Goal: Task Accomplishment & Management: Use online tool/utility

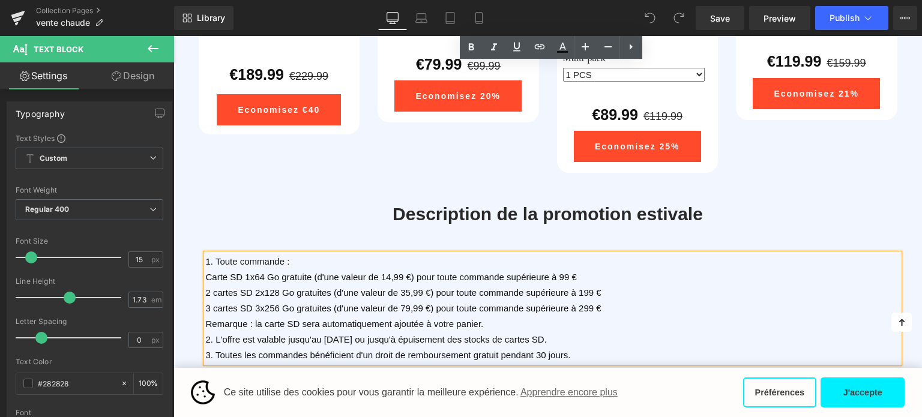
scroll to position [2205, 0]
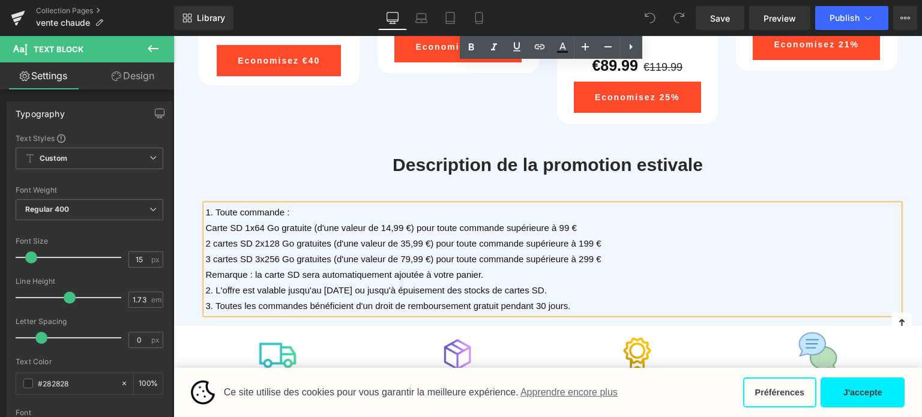
click at [587, 255] on span "3 cartes SD 3x256 Go gratuites (d'une valeur de 79,99 €) pour toute commande su…" at bounding box center [404, 259] width 396 height 10
click at [584, 238] on span "2 cartes SD 2x128 Go gratuites (d'une valeur de 35,99 €) pour toute commande su…" at bounding box center [404, 243] width 396 height 10
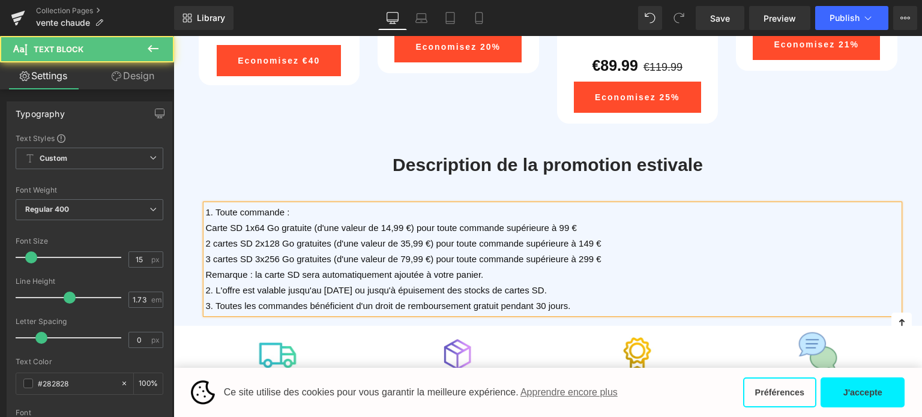
click at [581, 254] on span "3 cartes SD 3x256 Go gratuites (d'une valeur de 79,99 €) pour toute commande su…" at bounding box center [404, 259] width 396 height 10
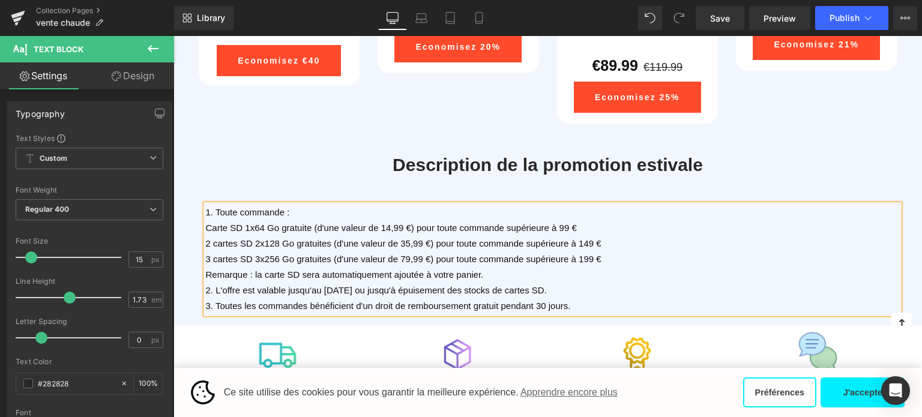
click at [211, 255] on span "3 cartes SD 3x256 Go gratuites (d'une valeur de 79,99 €) pour toute commande su…" at bounding box center [404, 259] width 396 height 10
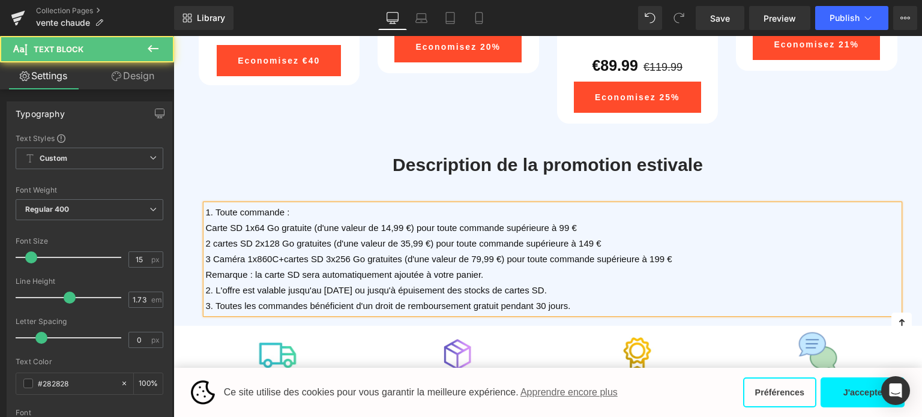
click at [611, 271] on p "Remarque : la carte SD sera automatiquement ajoutée à votre panier." at bounding box center [553, 275] width 694 height 16
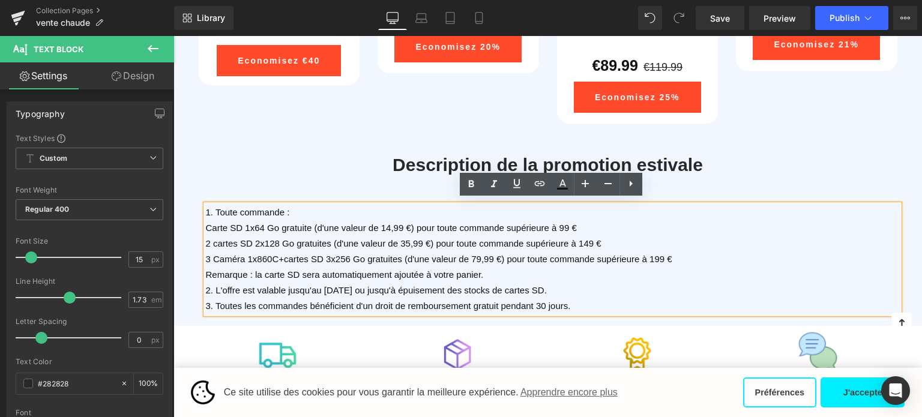
click at [320, 254] on span "3 Caméra 1x860C+cartes SD 3x256 Go gratuites (d'une valeur de 79,99 €) pour tou…" at bounding box center [439, 259] width 467 height 10
click at [319, 254] on span "3 Caméra 1x860C+cartes SD 3x256 Go gratuites (d'une valeur de 79,99 €) pour tou…" at bounding box center [439, 259] width 467 height 10
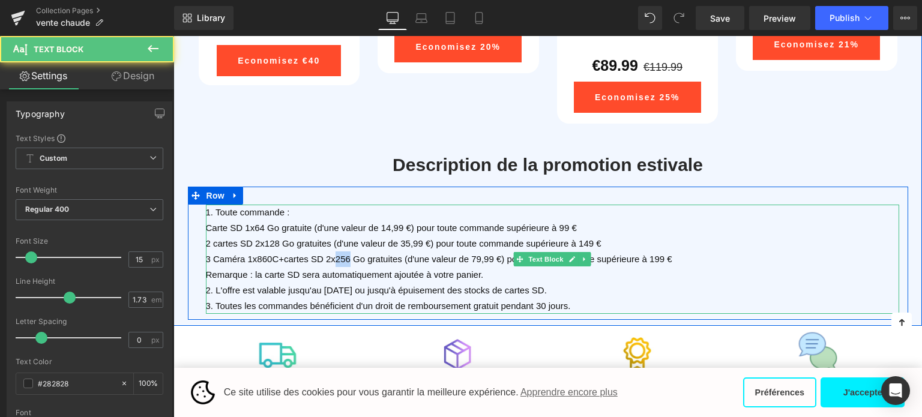
drag, startPoint x: 329, startPoint y: 255, endPoint x: 341, endPoint y: 256, distance: 12.0
click at [341, 256] on span "3 Caméra 1x860C+cartes SD 2x256 Go gratuites (d'une valeur de 79,99 €) pour tou…" at bounding box center [439, 259] width 467 height 10
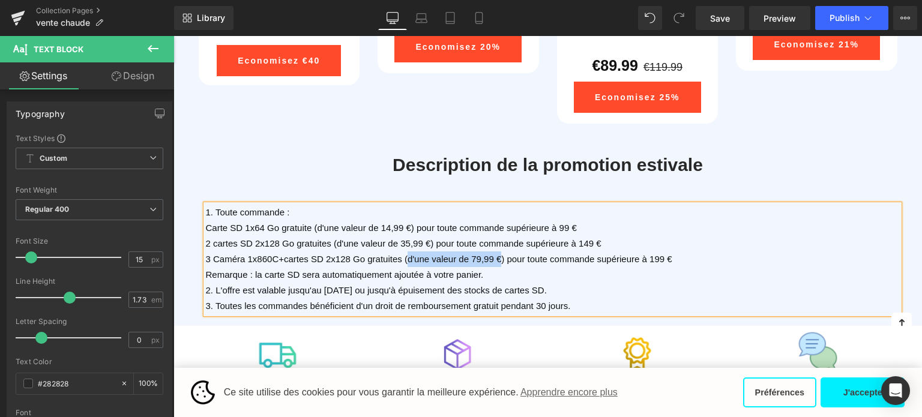
drag, startPoint x: 400, startPoint y: 254, endPoint x: 491, endPoint y: 250, distance: 91.4
click at [491, 254] on span "3 Caméra 1x860C+cartes SD 2x128 Go gratuites (d'une valeur de 79,99 €) pour tou…" at bounding box center [439, 259] width 467 height 10
copy span "d'une valeur de 79,99 €"
click at [478, 257] on span "3 Caméra 1x860C+cartes SD 2x128 Go gratuites (d'une valeur de 79,99 €) pour tou…" at bounding box center [439, 259] width 467 height 10
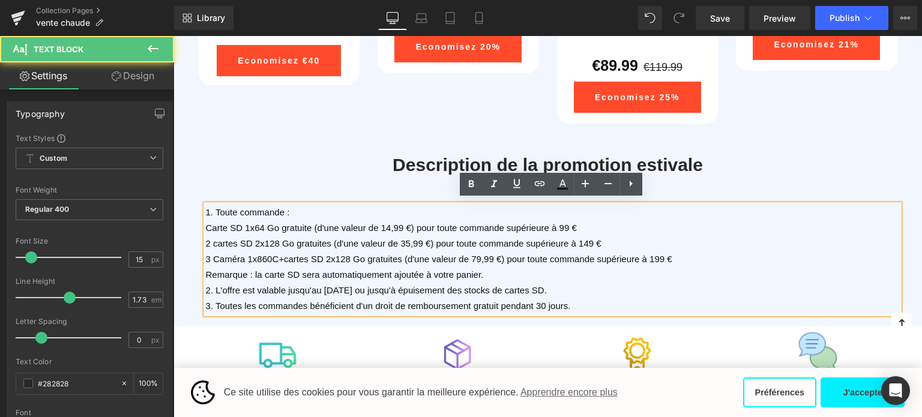
click at [471, 254] on span "3 Caméra 1x860C+cartes SD 2x128 Go gratuites (d'une valeur de 79,99 €) pour tou…" at bounding box center [439, 259] width 467 height 10
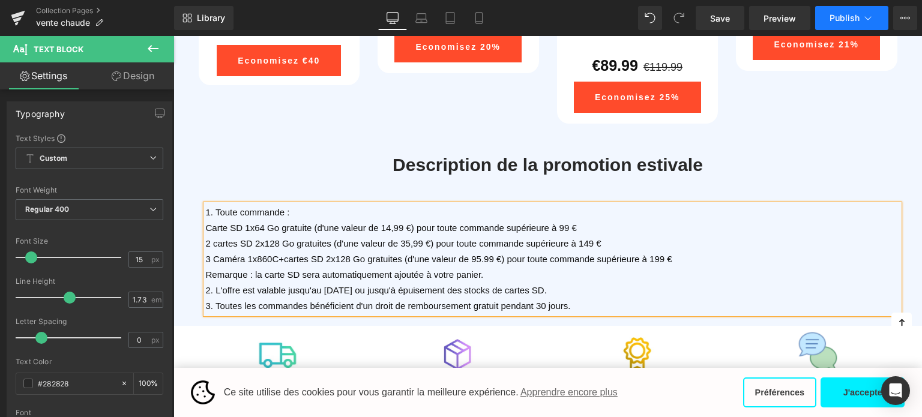
click at [872, 19] on icon at bounding box center [868, 18] width 12 height 12
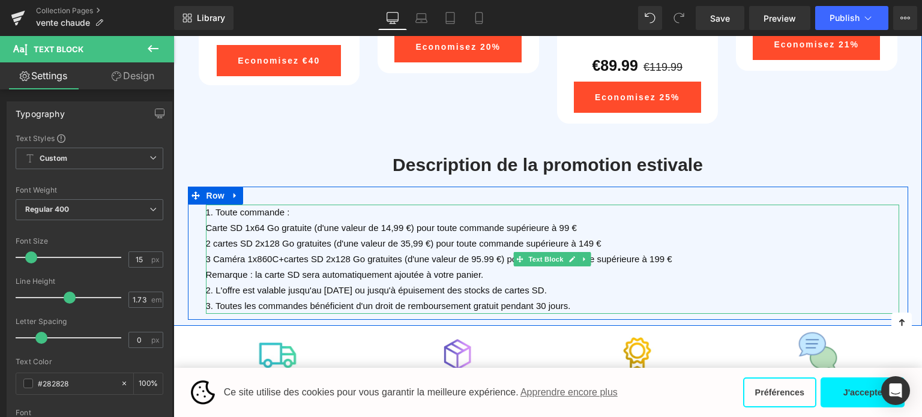
click at [253, 256] on span "3 Caméra 1x860C+cartes SD 2x128 Go gratuites (d'une valeur de 95.99 €) pour tou…" at bounding box center [439, 259] width 467 height 10
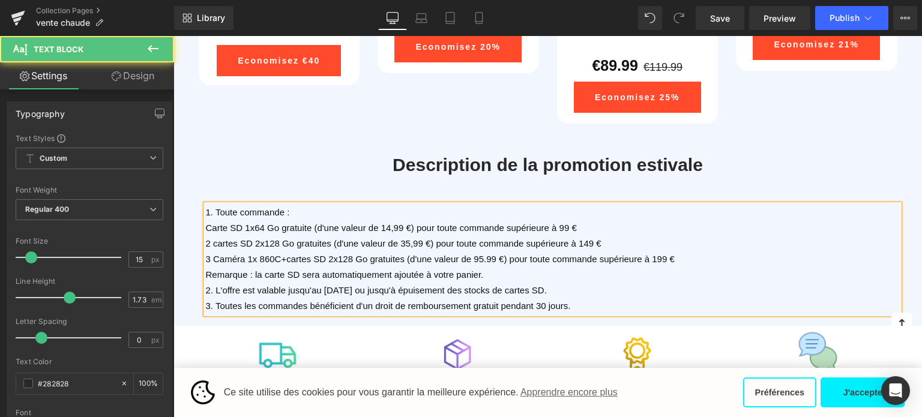
click at [252, 256] on span "3 Caméra 1x 860C+cartes SD 2x128 Go gratuites (d'une valeur de 95.99 €) pour to…" at bounding box center [440, 259] width 469 height 10
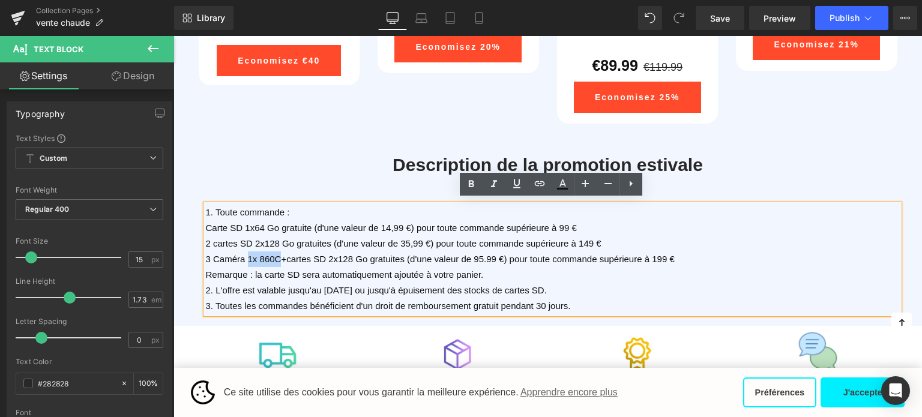
drag, startPoint x: 244, startPoint y: 255, endPoint x: 274, endPoint y: 255, distance: 29.4
click at [274, 255] on span "3 Caméra 1x 860C+cartes SD 2x128 Go gratuites (d'une valeur de 95.99 €) pour to…" at bounding box center [440, 259] width 469 height 10
click at [279, 254] on span "3 Caméra 1x 860C+cartes SD 2x128 Go gratuites (d'une valeur de 95.99 €) pour to…" at bounding box center [440, 259] width 469 height 10
drag, startPoint x: 274, startPoint y: 253, endPoint x: 214, endPoint y: 254, distance: 60.1
click at [214, 254] on span "3 Caméra 1x 860C+cartes SD 2x128 Go gratuites (d'une valeur de 95.99 €) pour to…" at bounding box center [440, 259] width 469 height 10
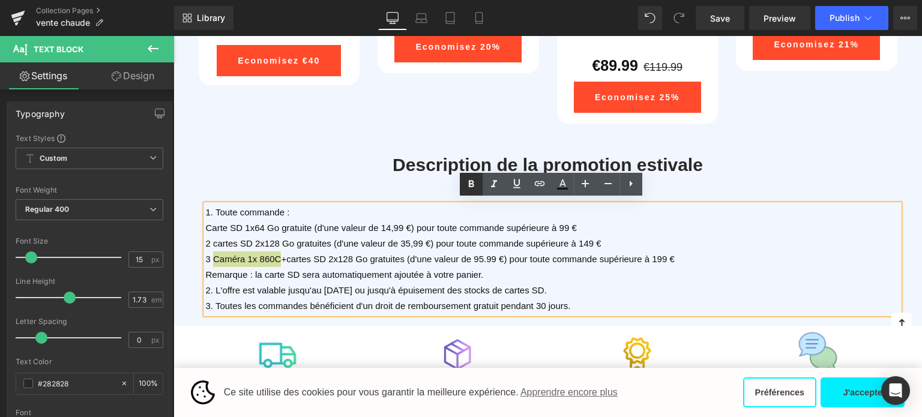
click at [471, 183] on icon at bounding box center [471, 184] width 5 height 7
drag, startPoint x: 286, startPoint y: 255, endPoint x: 363, endPoint y: 255, distance: 76.9
click at [363, 255] on span "3 Caméra 1x 860C +cartes SD 2x128 Go gratuites (d'une valeur de 95.99 €) pour t…" at bounding box center [440, 259] width 468 height 10
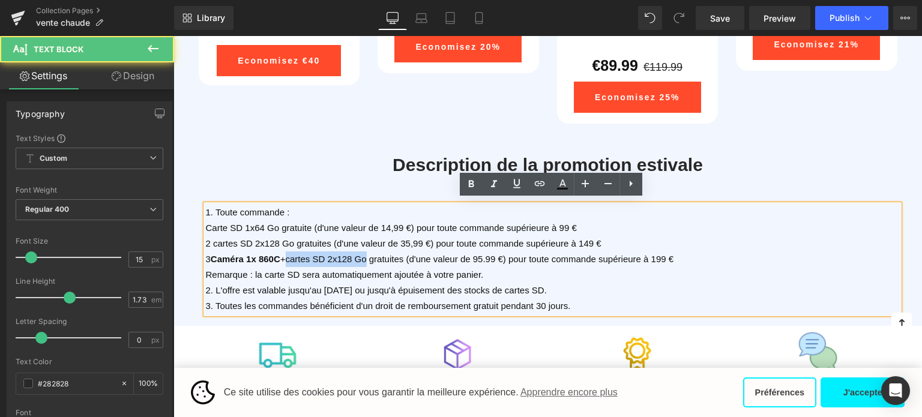
click at [357, 255] on span "3 Caméra 1x 860C +cartes SD 2x128 Go gratuites (d'une valeur de 95.99 €) pour t…" at bounding box center [440, 259] width 468 height 10
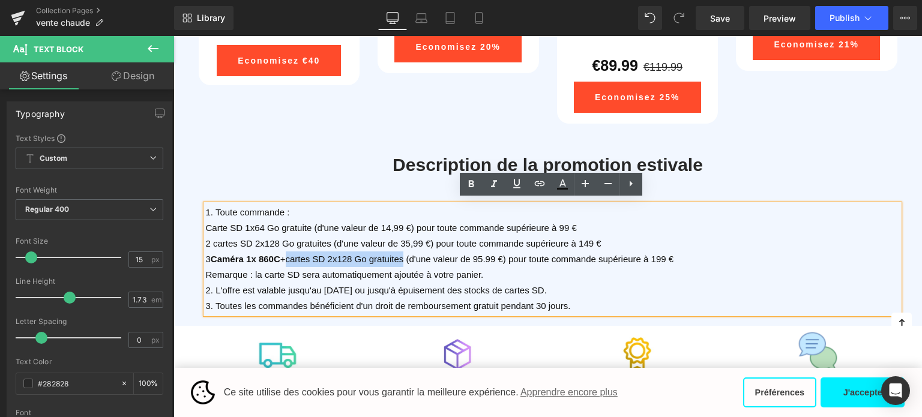
drag, startPoint x: 286, startPoint y: 254, endPoint x: 401, endPoint y: 253, distance: 114.1
click at [401, 254] on span "3 Caméra 1x 860C +cartes SD 2x128 Go gratuites (d'une valeur de 95.99 €) pour t…" at bounding box center [440, 259] width 468 height 10
copy span "cartes SD 2x128 Go gratuites"
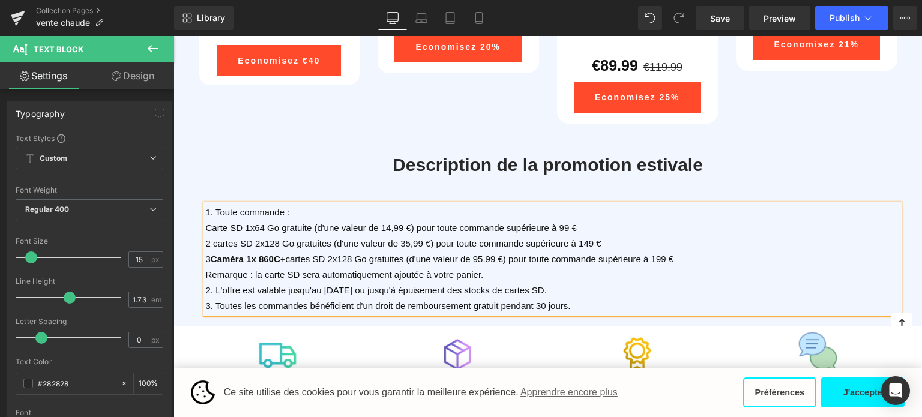
click at [366, 243] on span "2 cartes SD 2x128 Go gratuites (d'une valeur de 35,99 €) pour toute commande su…" at bounding box center [404, 243] width 396 height 10
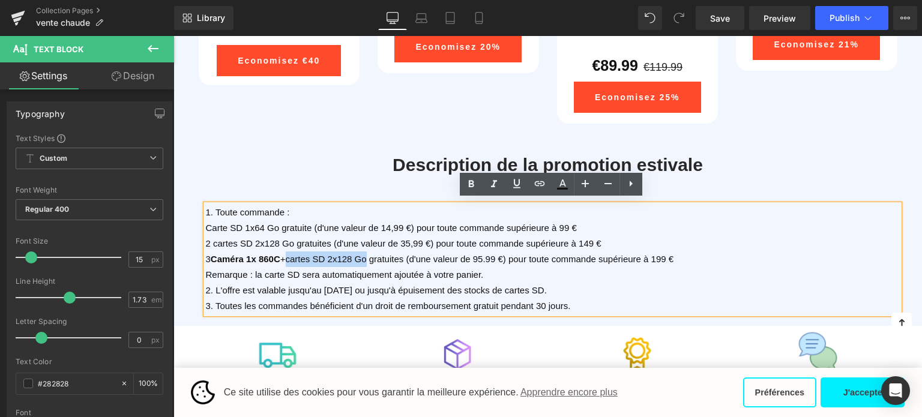
drag, startPoint x: 285, startPoint y: 256, endPoint x: 361, endPoint y: 256, distance: 76.3
click at [361, 256] on span "3 Caméra 1x 860C +cartes SD 2x128 Go gratuites (d'une valeur de 95.99 €) pour t…" at bounding box center [440, 259] width 468 height 10
click at [473, 186] on icon at bounding box center [471, 184] width 5 height 7
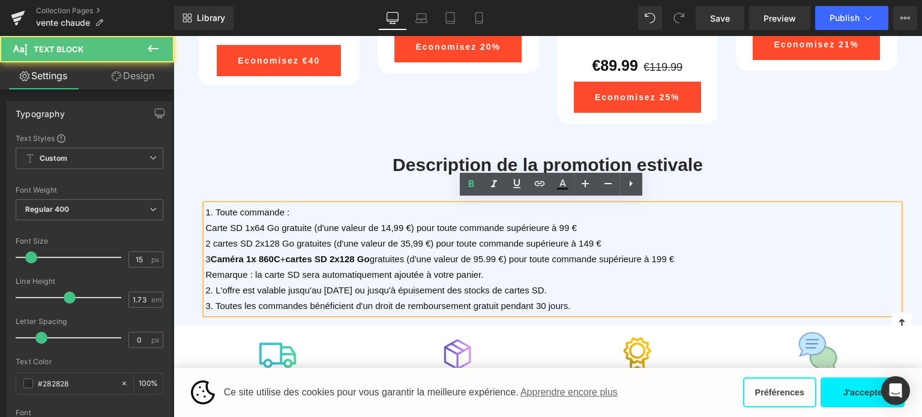
click at [375, 262] on p "3 Caméra 1x 860C + cartes SD 2x128 Go gratuites (d'une valeur de 95.99 €) pour …" at bounding box center [553, 260] width 694 height 16
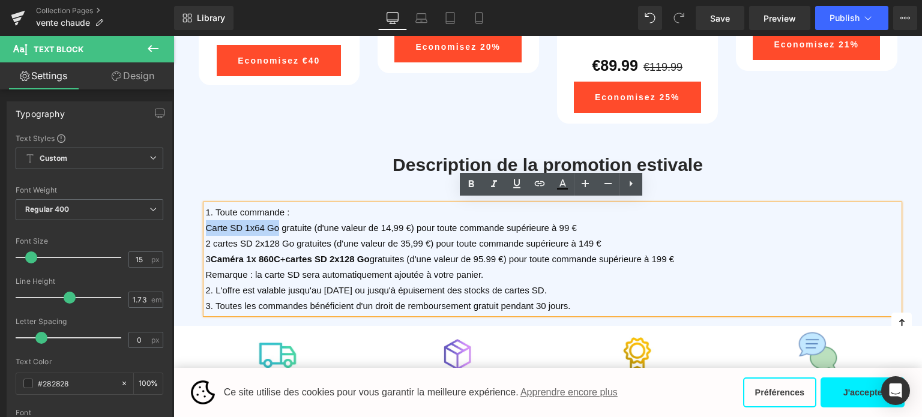
drag, startPoint x: 205, startPoint y: 223, endPoint x: 273, endPoint y: 223, distance: 67.3
click at [273, 223] on span "Carte SD 1x64 Go gratuite (d'une valeur de 14,99 €) pour toute commande supérie…" at bounding box center [391, 228] width 371 height 10
click at [473, 187] on icon at bounding box center [471, 184] width 14 height 14
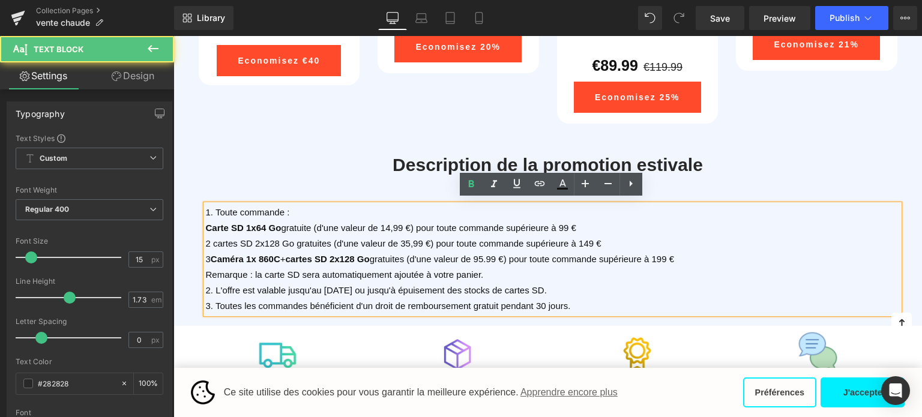
click at [274, 240] on span "2 cartes SD 2x128 Go gratuites (d'une valeur de 35,99 €) pour toute commande su…" at bounding box center [404, 243] width 396 height 10
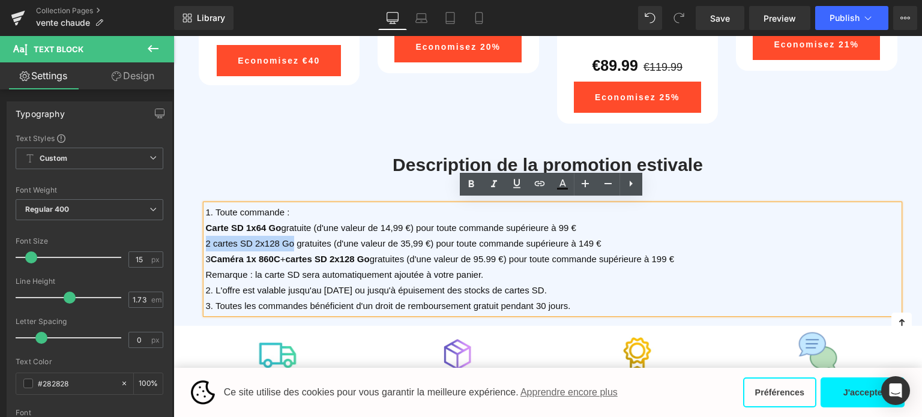
drag, startPoint x: 286, startPoint y: 239, endPoint x: 205, endPoint y: 237, distance: 81.7
click at [206, 238] on span "2 cartes SD 2x128 Go gratuites (d'une valeur de 35,99 €) pour toute commande su…" at bounding box center [404, 243] width 396 height 10
click at [473, 184] on icon at bounding box center [471, 184] width 5 height 7
click at [432, 238] on span "2 cartes SD 2x128 Go gratuites (d'une valeur de 35,99 €) pour toute commande su…" at bounding box center [404, 243] width 396 height 10
drag, startPoint x: 412, startPoint y: 254, endPoint x: 501, endPoint y: 256, distance: 88.9
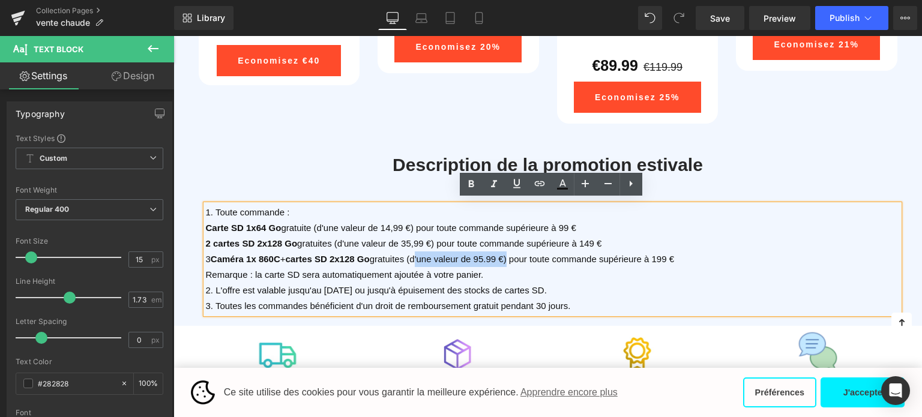
click at [501, 256] on span "3 Caméra 1x 860C + cartes SD 2x128 Go gratuites (d'une valeur de 95.99 €) pour …" at bounding box center [440, 259] width 468 height 10
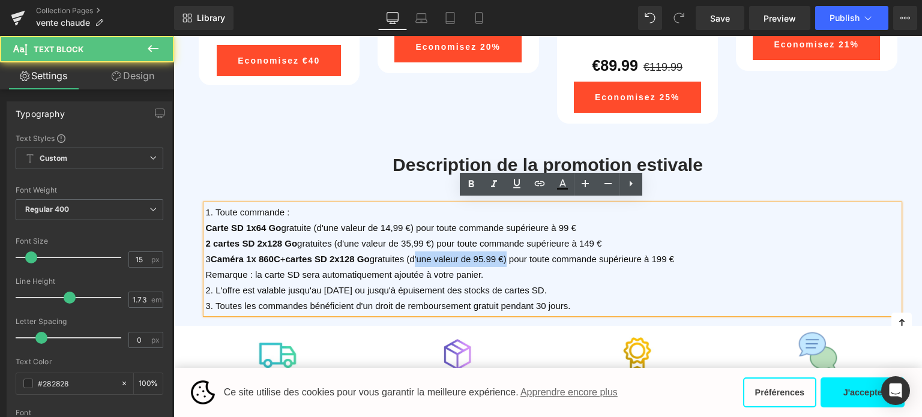
click at [489, 256] on span "3 Caméra 1x 860C + cartes SD 2x128 Go gratuites (d'une valeur de 95.99 €) pour …" at bounding box center [440, 259] width 468 height 10
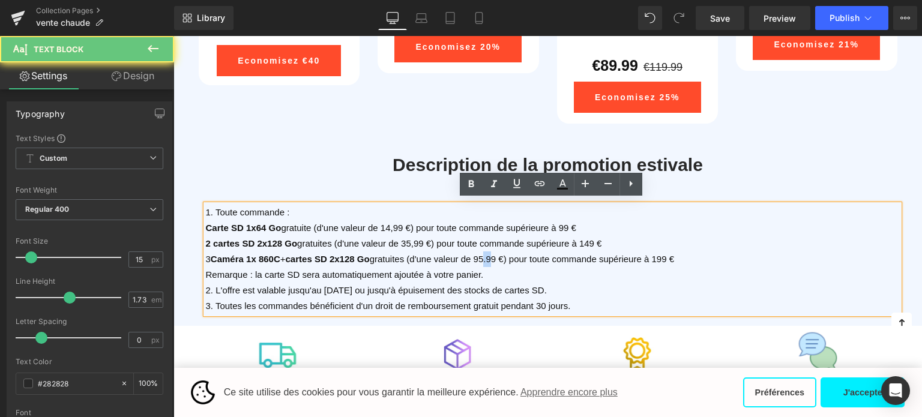
drag, startPoint x: 477, startPoint y: 254, endPoint x: 488, endPoint y: 253, distance: 11.4
click at [488, 254] on span "3 Caméra 1x 860C + cartes SD 2x128 Go gratuites (d'une valeur de 95.99 €) pour …" at bounding box center [440, 259] width 468 height 10
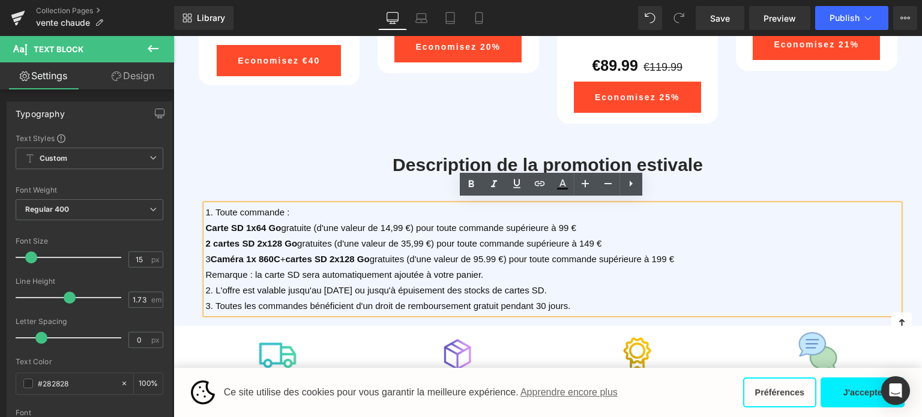
click at [476, 254] on span "3 Caméra 1x 860C + cartes SD 2x128 Go gratuites (d'une valeur de 95.99 €) pour …" at bounding box center [440, 259] width 468 height 10
drag, startPoint x: 476, startPoint y: 253, endPoint x: 500, endPoint y: 253, distance: 24.6
click at [500, 254] on span "3 Caméra 1x 860C + cartes SD 2x128 Go gratuites (d'une valeur de 95.99 €) pour …" at bounding box center [440, 259] width 468 height 10
click at [474, 189] on icon at bounding box center [471, 184] width 14 height 14
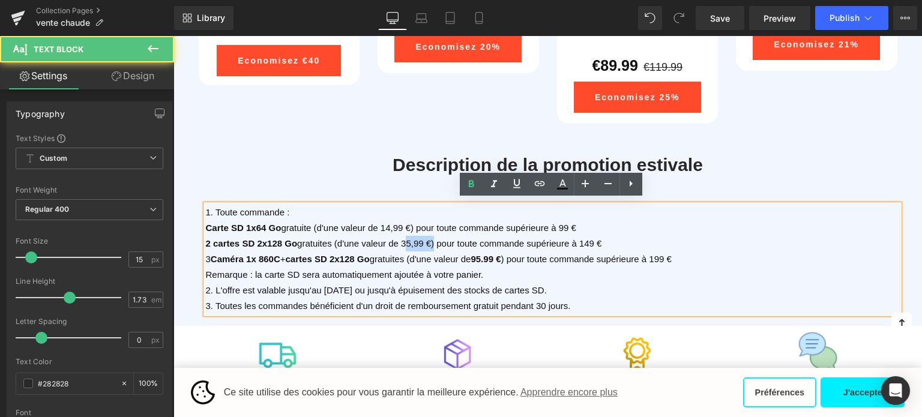
drag, startPoint x: 401, startPoint y: 240, endPoint x: 427, endPoint y: 240, distance: 25.8
click at [427, 240] on span "2 cartes SD 2x128 Go gratuites (d'une valeur de 35,99 €) pour toute commande su…" at bounding box center [404, 243] width 396 height 10
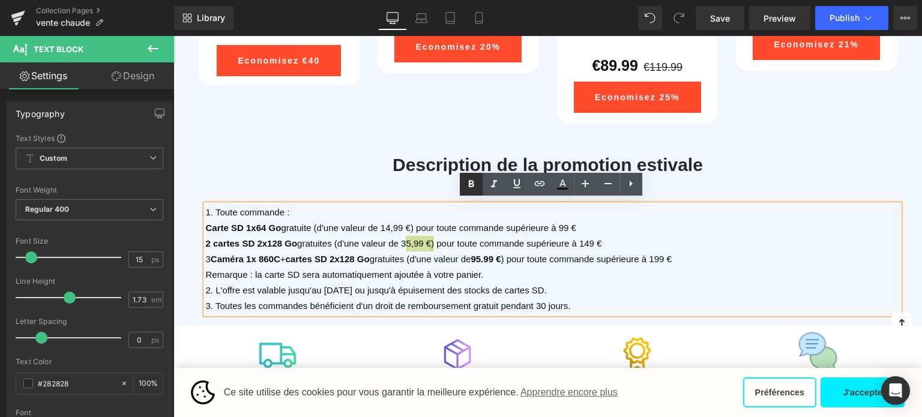
drag, startPoint x: 477, startPoint y: 187, endPoint x: 280, endPoint y: 163, distance: 197.8
click at [477, 187] on icon at bounding box center [471, 184] width 14 height 14
drag, startPoint x: 381, startPoint y: 222, endPoint x: 408, endPoint y: 223, distance: 27.7
click at [408, 223] on span "Carte SD 1x64 Go gratuite (d'une valeur de 14,99 €) pour toute commande supérie…" at bounding box center [391, 228] width 371 height 10
click at [471, 187] on icon at bounding box center [471, 184] width 5 height 7
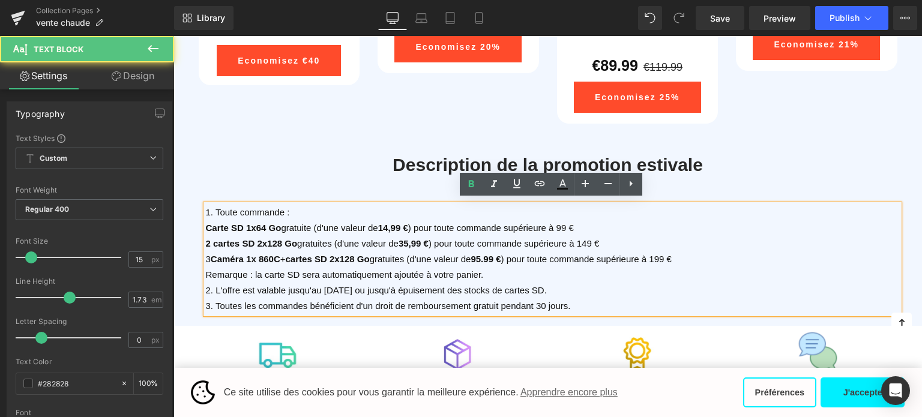
click at [577, 214] on p "1. Toute commande :" at bounding box center [553, 213] width 694 height 16
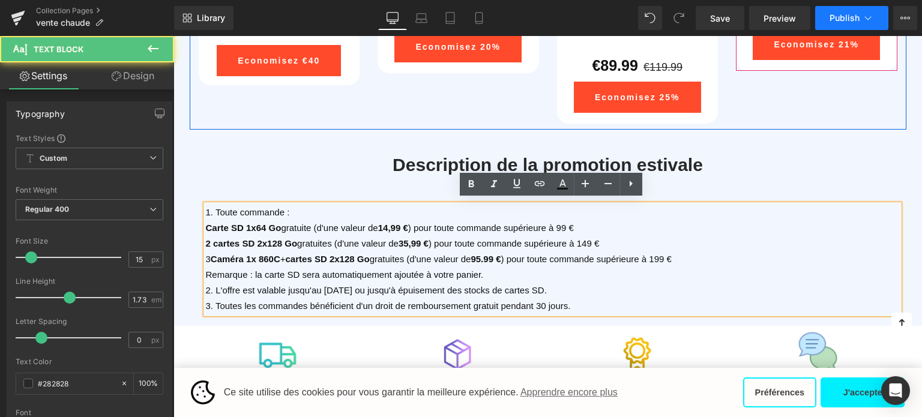
click at [847, 29] on button "Publish" at bounding box center [852, 18] width 73 height 24
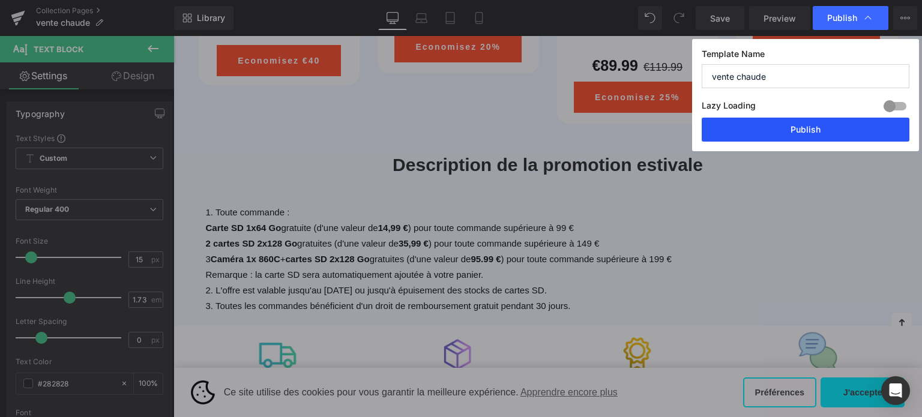
drag, startPoint x: 778, startPoint y: 138, endPoint x: 620, endPoint y: 151, distance: 159.1
click at [778, 138] on button "Publish" at bounding box center [806, 130] width 208 height 24
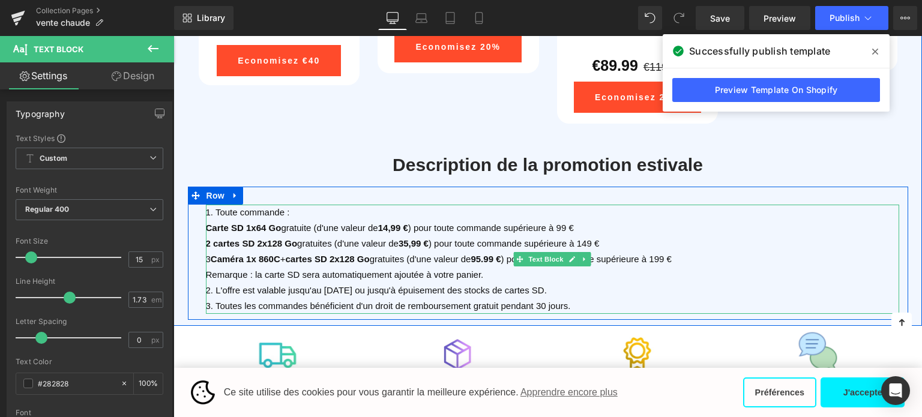
click at [332, 273] on span "Remarque : la carte SD sera automatiquement ajoutée à votre panier." at bounding box center [345, 275] width 278 height 10
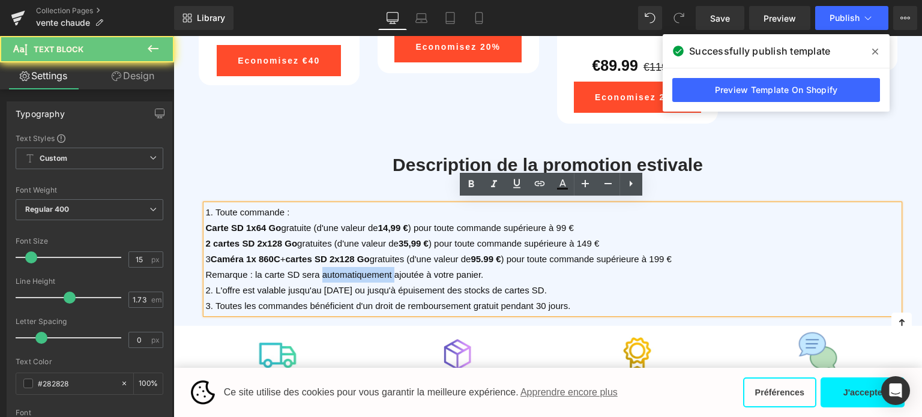
click at [332, 273] on span "Remarque : la carte SD sera automatiquement ajoutée à votre panier." at bounding box center [345, 275] width 278 height 10
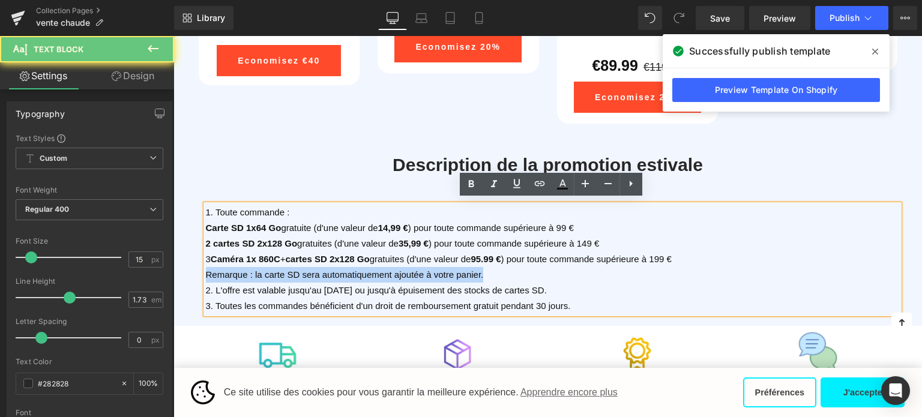
click at [332, 273] on span "Remarque : la carte SD sera automatiquement ajoutée à votre panier." at bounding box center [345, 275] width 278 height 10
copy span "Remarque : la carte SD sera automatiquement ajoutée à votre panier."
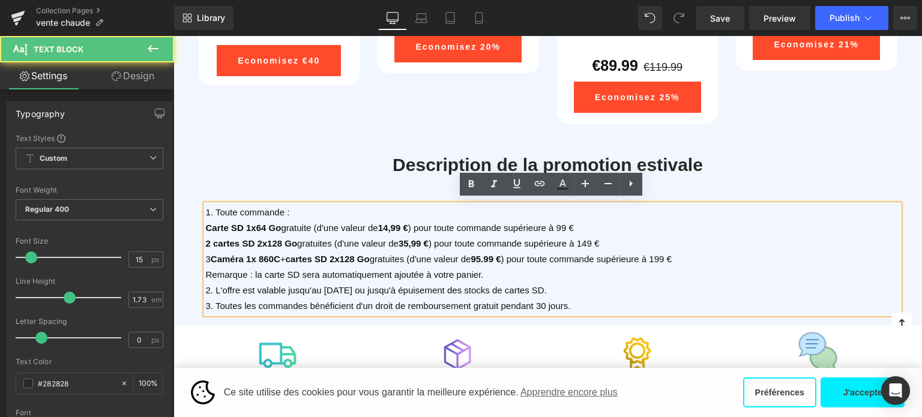
click at [279, 290] on span "2. L'offre est valable jusqu'au [DATE] ou jusqu'à épuisement des stocks de cart…" at bounding box center [376, 290] width 341 height 10
click at [300, 301] on span "3. Toutes les commandes bénéficient d'un droit de remboursement gratuit pendant…" at bounding box center [388, 306] width 365 height 10
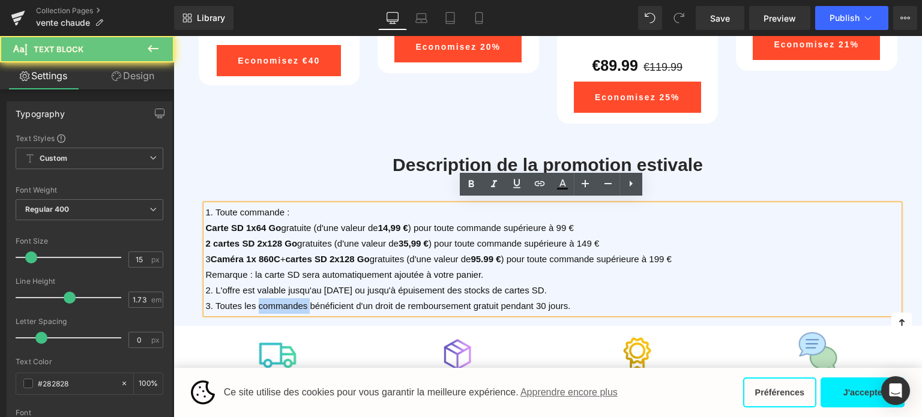
click at [300, 301] on span "3. Toutes les commandes bénéficient d'un droit de remboursement gratuit pendant…" at bounding box center [388, 306] width 365 height 10
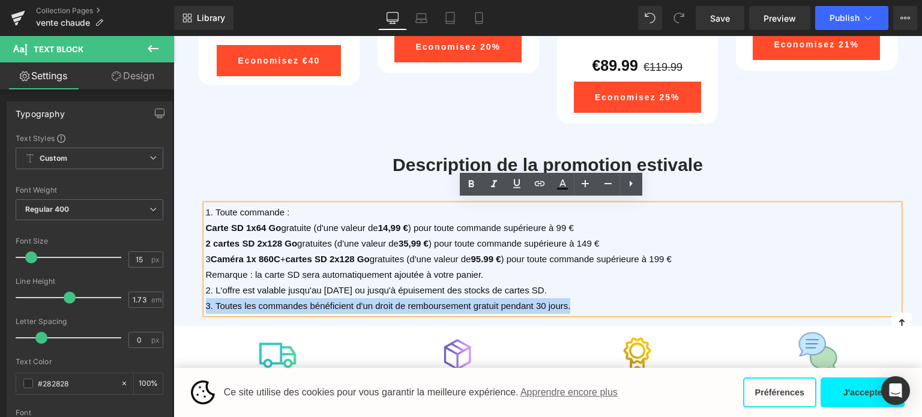
click at [300, 301] on span "3. Toutes les commandes bénéficient d'un droit de remboursement gratuit pendant…" at bounding box center [388, 306] width 365 height 10
copy span "3. Toutes les commandes bénéficient d'un droit de remboursement gratuit pendant…"
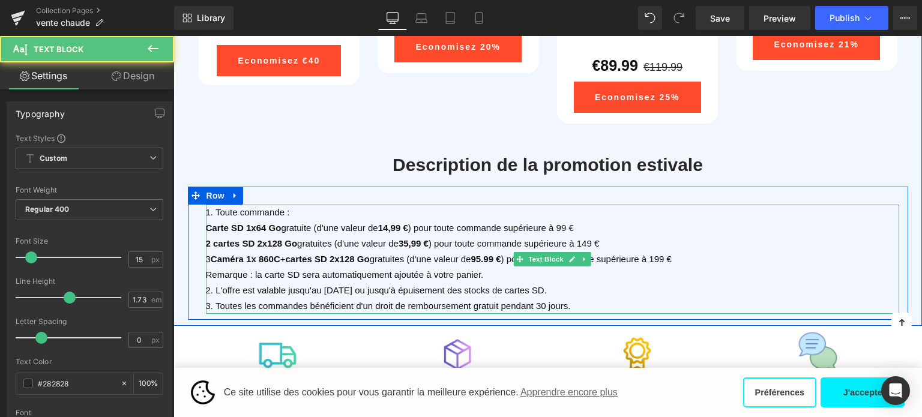
click at [286, 285] on span "2. L'offre est valable jusqu'au [DATE] ou jusqu'à épuisement des stocks de cart…" at bounding box center [376, 290] width 341 height 10
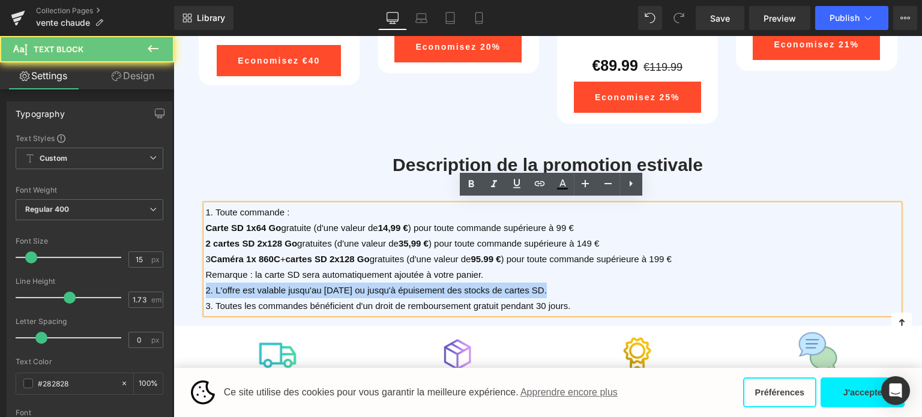
click at [286, 285] on span "2. L'offre est valable jusqu'au [DATE] ou jusqu'à épuisement des stocks de cart…" at bounding box center [376, 290] width 341 height 10
copy span "2. L'offre est valable jusqu'au [DATE] ou jusqu'à épuisement des stocks de cart…"
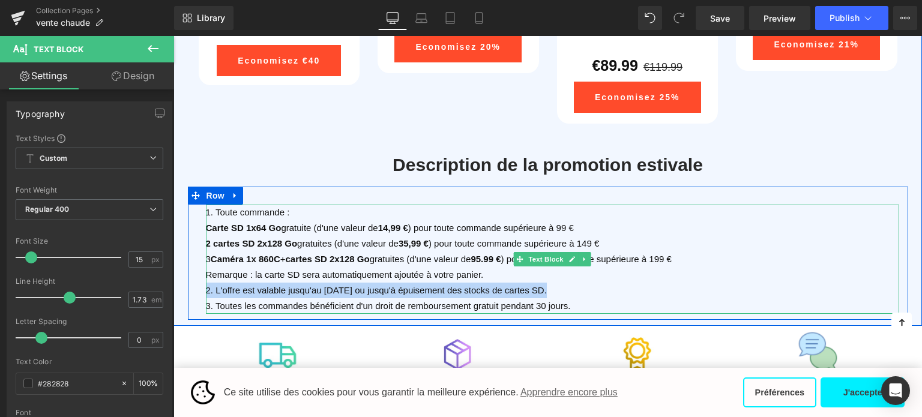
click at [219, 289] on span "2. L'offre est valable jusqu'au [DATE] ou jusqu'à épuisement des stocks de cart…" at bounding box center [376, 290] width 341 height 10
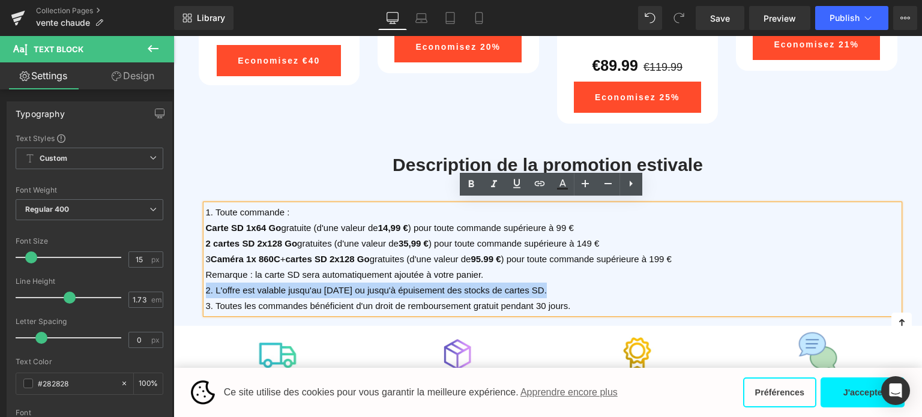
drag, startPoint x: 214, startPoint y: 286, endPoint x: 543, endPoint y: 294, distance: 329.2
click at [543, 294] on div "1. Toute commande : Carte SD 1x64 Go gratuite (d'une valeur de 14,99 € ) pour t…" at bounding box center [553, 259] width 694 height 109
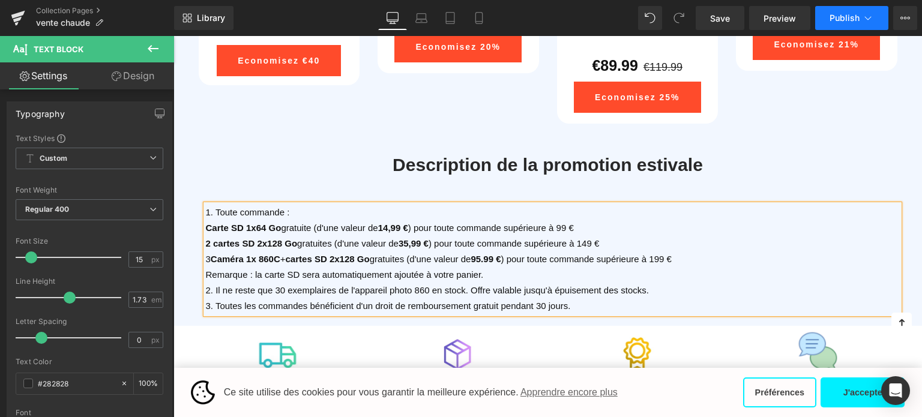
click at [864, 18] on icon at bounding box center [868, 18] width 12 height 12
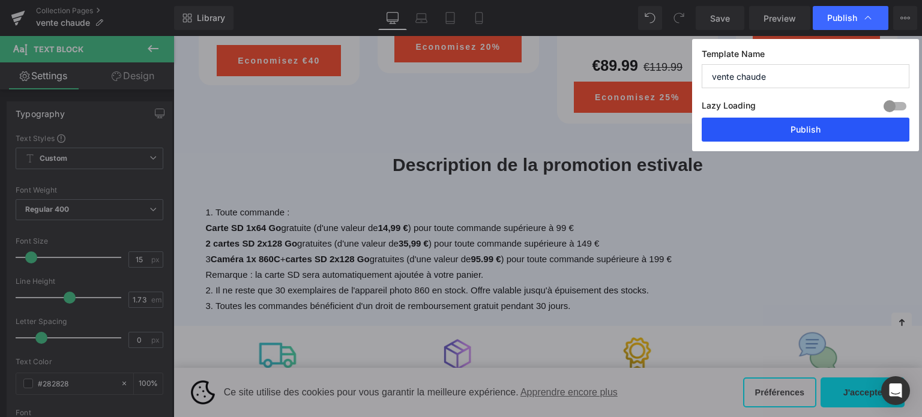
click at [795, 138] on button "Publish" at bounding box center [806, 130] width 208 height 24
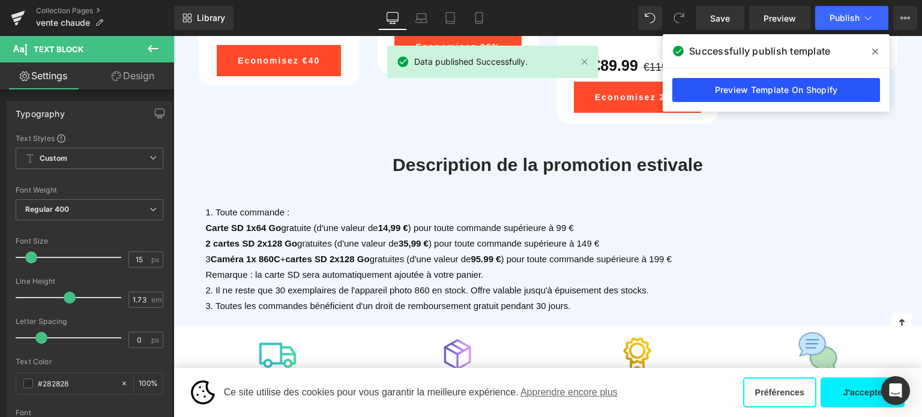
click at [774, 90] on link "Preview Template On Shopify" at bounding box center [777, 90] width 208 height 24
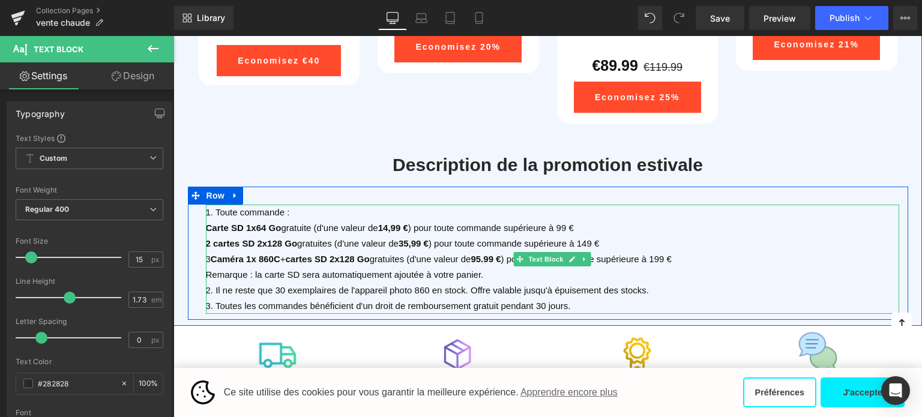
click at [210, 255] on span "3 Caméra 1x 860C + cartes SD 2x128 Go gratuites (d'une valeur de 95.99 € ) pour…" at bounding box center [439, 259] width 466 height 10
click at [239, 285] on span "2. Il ne reste que 30 exemplaires de l'appareil photo 860 en stock. Offre valab…" at bounding box center [427, 290] width 443 height 10
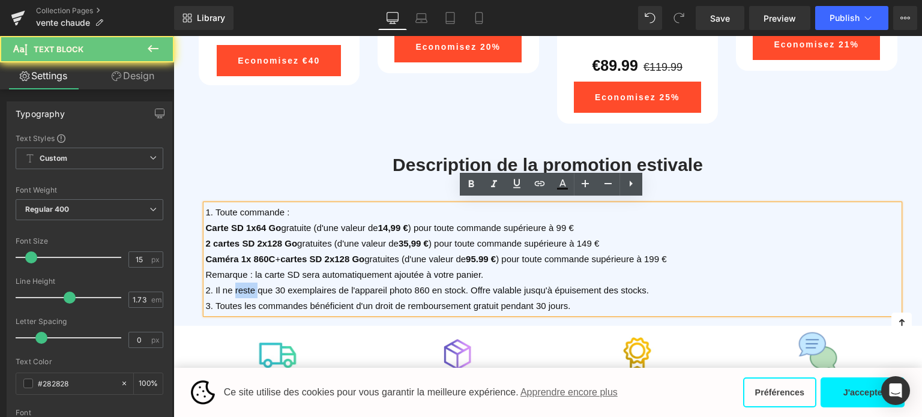
click at [239, 285] on span "2. Il ne reste que 30 exemplaires de l'appareil photo 860 en stock. Offre valab…" at bounding box center [427, 290] width 443 height 10
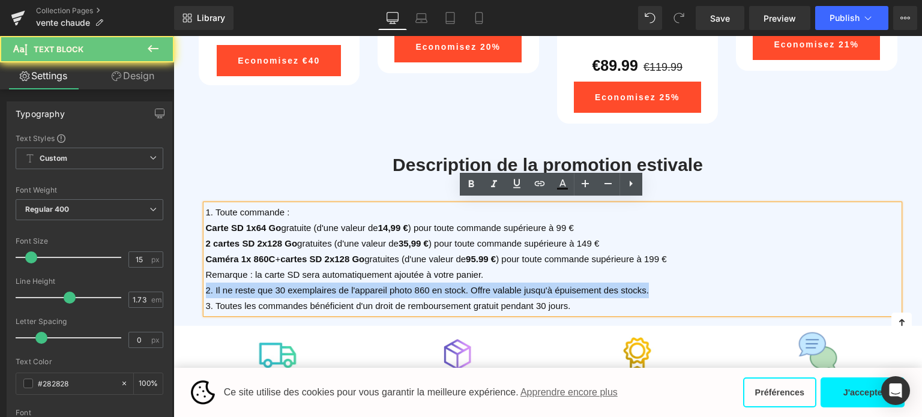
click at [239, 285] on span "2. Il ne reste que 30 exemplaires de l'appareil photo 860 en stock. Offre valab…" at bounding box center [427, 290] width 443 height 10
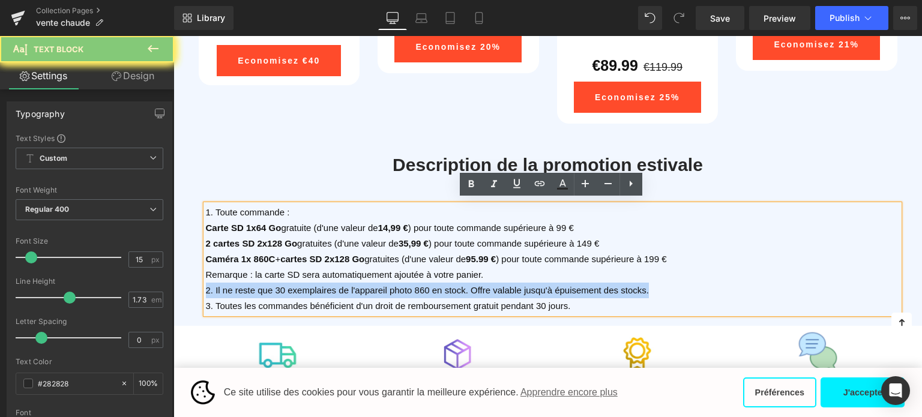
click at [285, 285] on span "2. Il ne reste que 30 exemplaires de l'appareil photo 860 en stock. Offre valab…" at bounding box center [427, 290] width 443 height 10
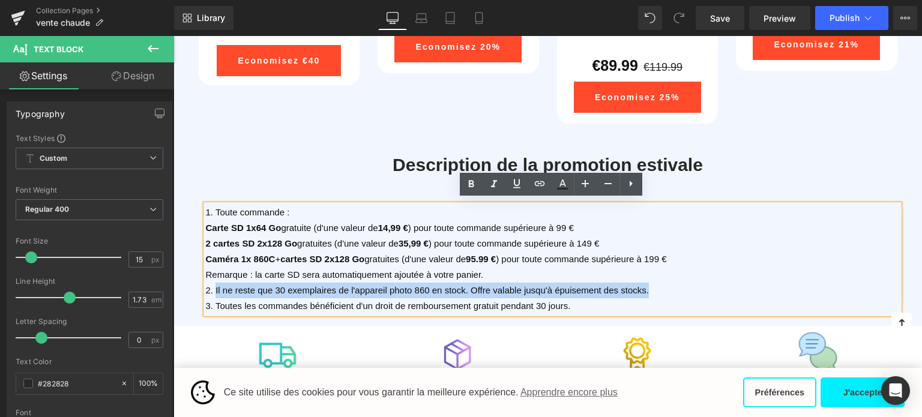
drag, startPoint x: 213, startPoint y: 285, endPoint x: 686, endPoint y: 290, distance: 473.3
click at [686, 290] on p "2. Il ne reste que 30 exemplaires de l'appareil photo 860 en stock. Offre valab…" at bounding box center [553, 291] width 694 height 16
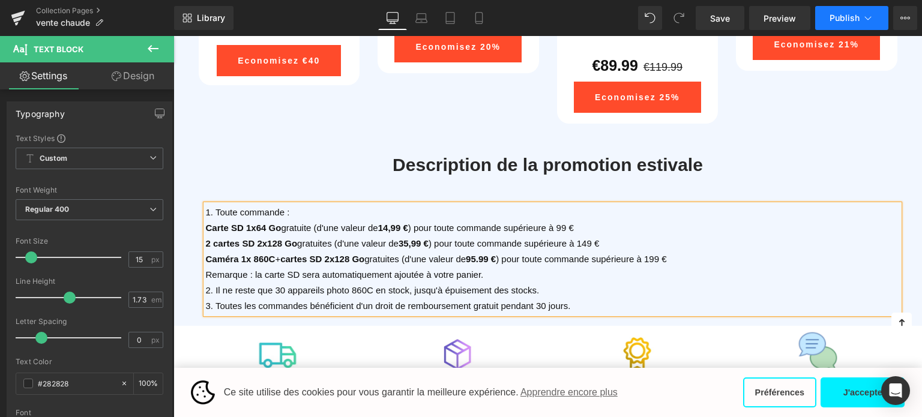
click at [847, 15] on span "Publish" at bounding box center [845, 18] width 30 height 10
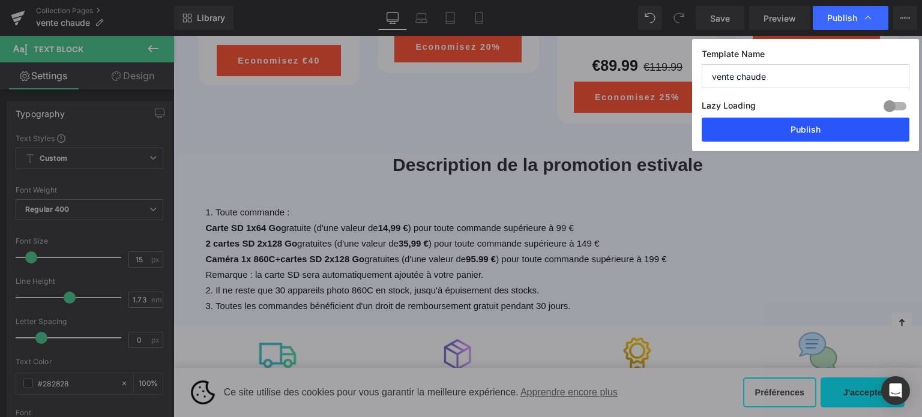
click at [798, 127] on button "Publish" at bounding box center [806, 130] width 208 height 24
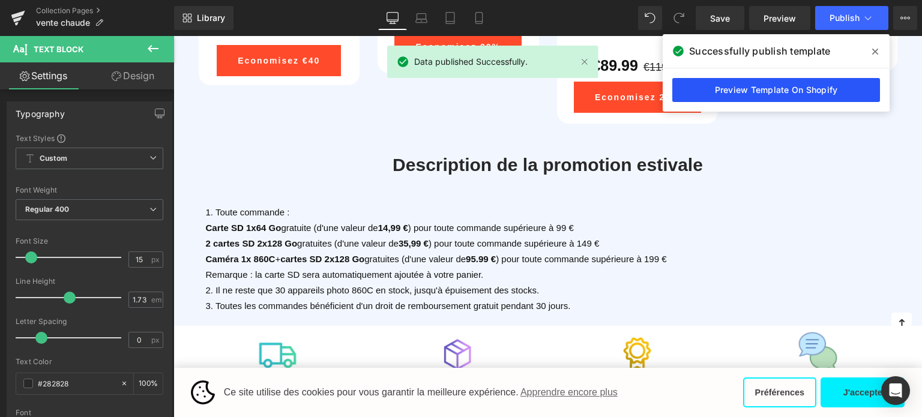
click at [773, 93] on link "Preview Template On Shopify" at bounding box center [777, 90] width 208 height 24
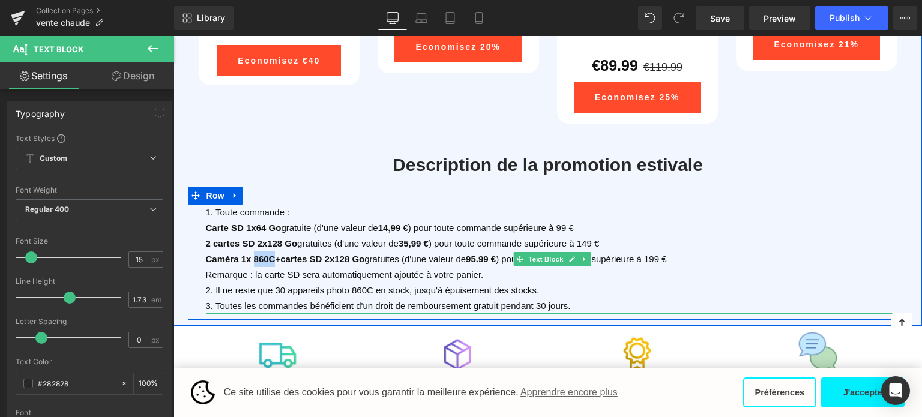
drag, startPoint x: 251, startPoint y: 254, endPoint x: 272, endPoint y: 254, distance: 21.0
click at [272, 254] on span "Caméra 1x 860C + cartes SD 2x128 Go gratuites (d'une valeur de 95.99 € ) pour t…" at bounding box center [436, 259] width 461 height 10
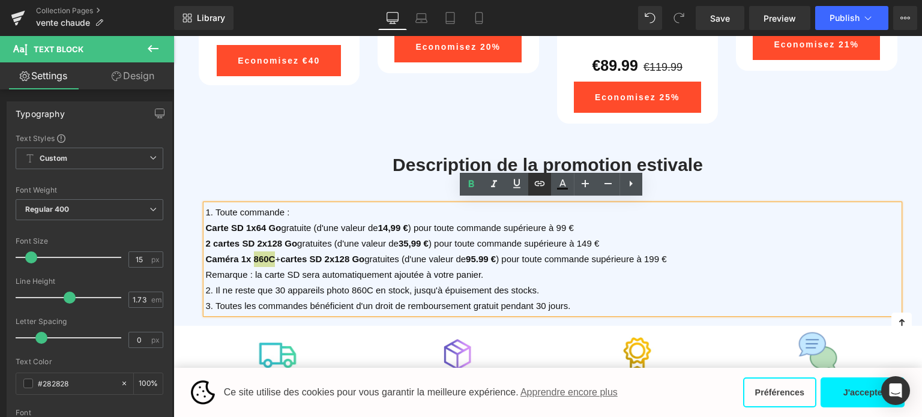
click at [543, 187] on icon at bounding box center [540, 184] width 14 height 14
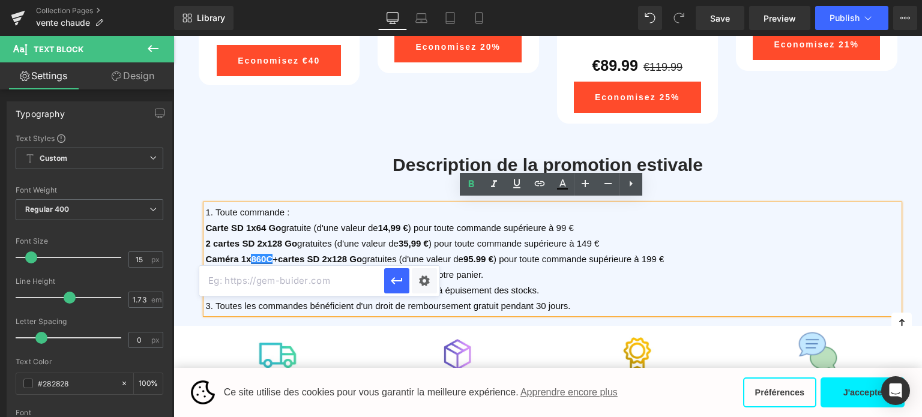
click at [295, 287] on input "text" at bounding box center [291, 281] width 185 height 30
click at [286, 273] on input "text" at bounding box center [291, 281] width 185 height 30
paste input "[URL][DOMAIN_NAME]"
click at [425, 0] on div "Text Color Highlight Color #333333 Edit or remove link: Edit - Unlink - Cancel …" at bounding box center [461, 0] width 922 height 0
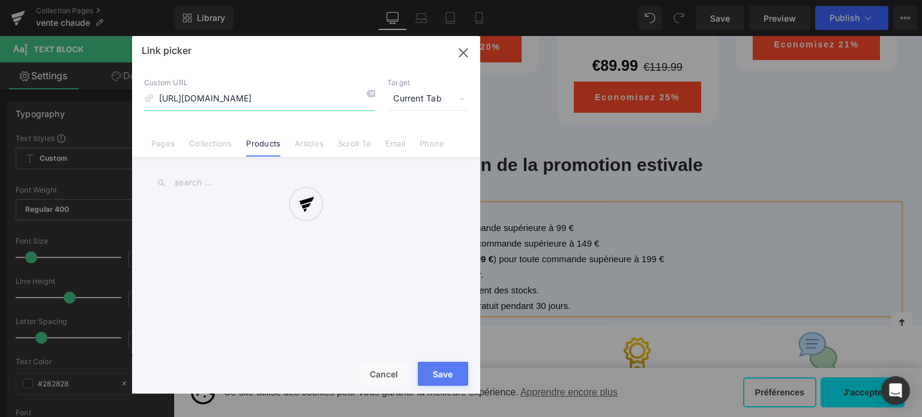
scroll to position [0, 205]
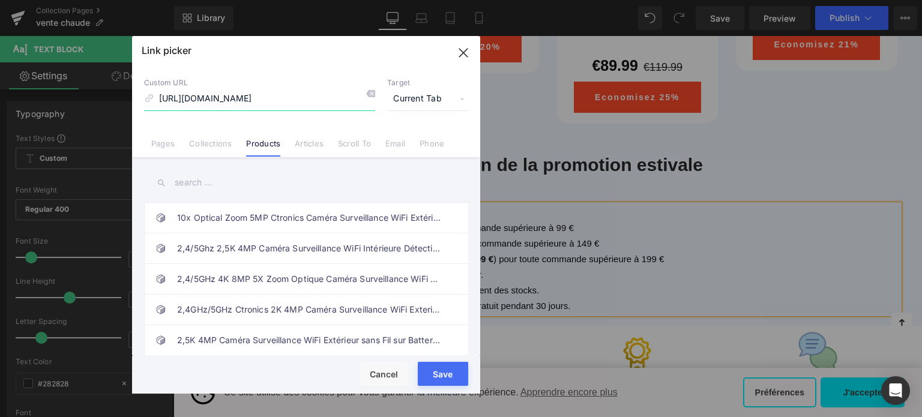
click at [464, 53] on icon "button" at bounding box center [463, 53] width 8 height 8
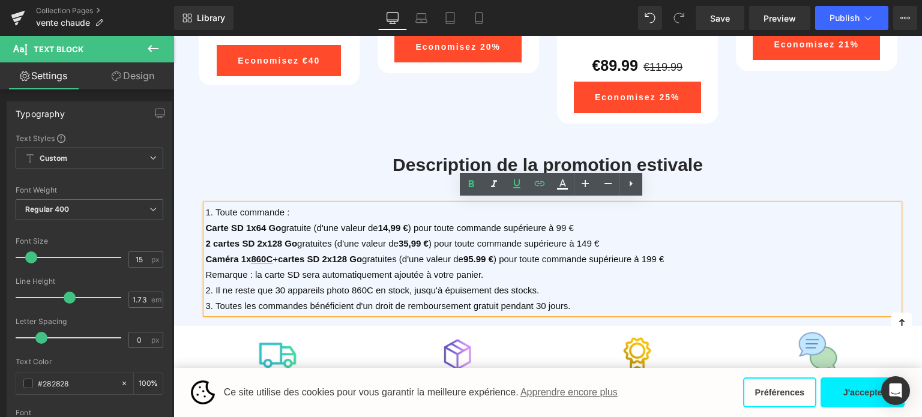
click at [677, 225] on p "Carte SD 1x64 Go gratuite (d'une valeur de 14,99 € ) pour toute commande supéri…" at bounding box center [553, 228] width 694 height 16
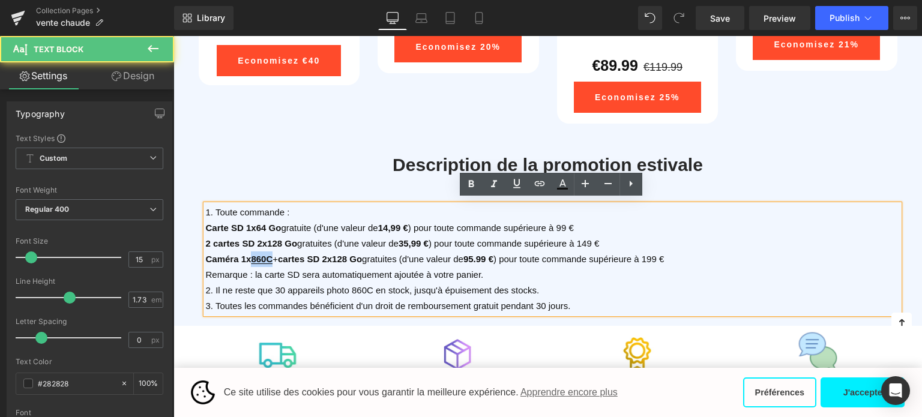
drag, startPoint x: 252, startPoint y: 254, endPoint x: 272, endPoint y: 254, distance: 19.8
click at [272, 254] on span "Caméra 1x 860C + cartes SD 2x128 Go gratuites (d'une valeur de 95.99 € ) pour t…" at bounding box center [435, 259] width 459 height 10
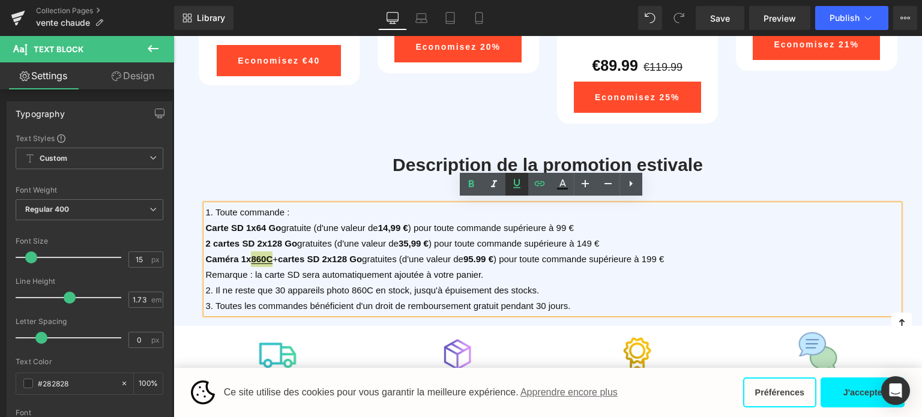
click at [518, 187] on icon at bounding box center [517, 184] width 14 height 14
click at [540, 184] on icon at bounding box center [540, 184] width 14 height 14
type input "[URL][DOMAIN_NAME]"
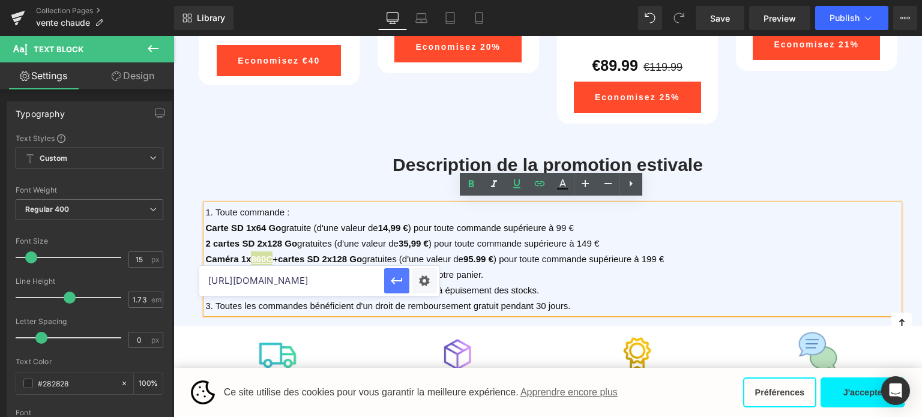
click at [398, 283] on icon "button" at bounding box center [397, 281] width 14 height 14
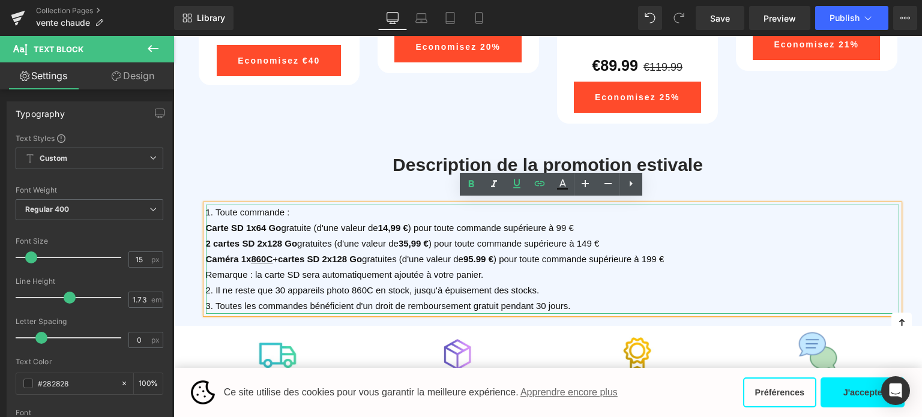
click at [343, 255] on strong "cartes SD 2x128 Go" at bounding box center [320, 259] width 84 height 10
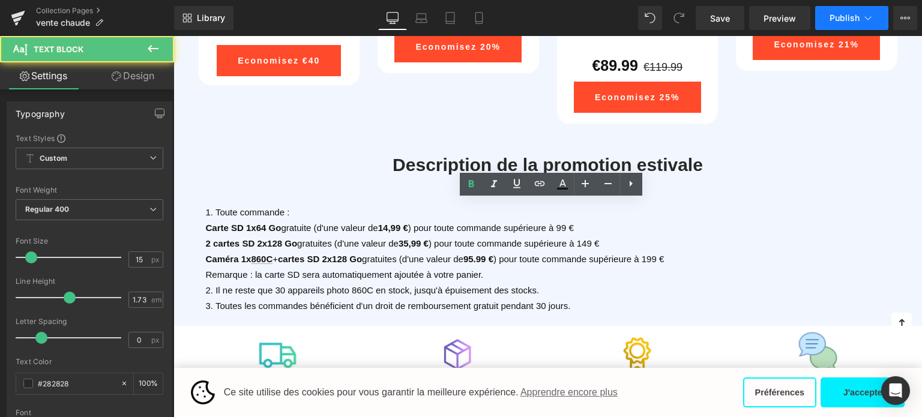
click at [851, 14] on span "Publish" at bounding box center [845, 18] width 30 height 10
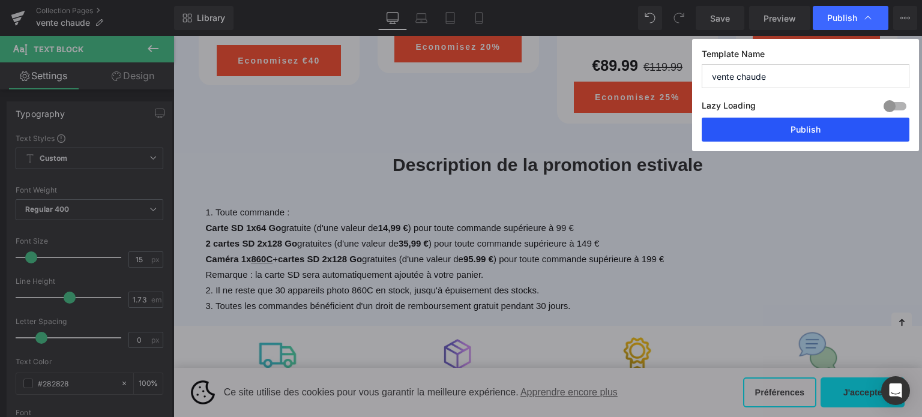
drag, startPoint x: 804, startPoint y: 124, endPoint x: 202, endPoint y: 138, distance: 602.5
click at [804, 124] on button "Publish" at bounding box center [806, 130] width 208 height 24
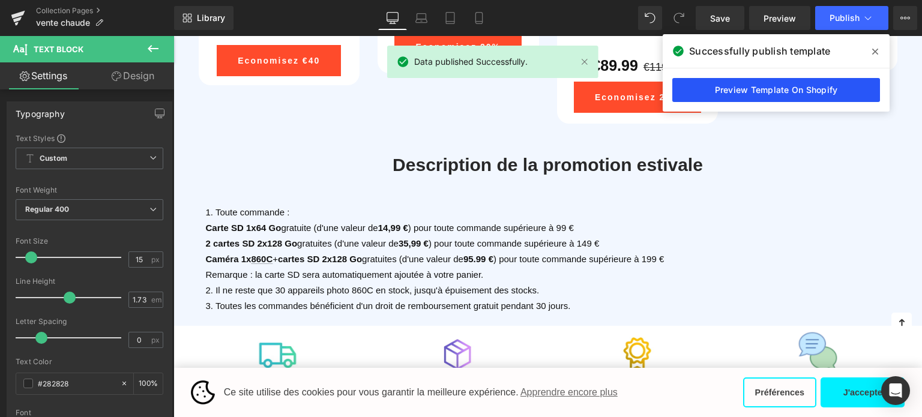
click at [729, 89] on link "Preview Template On Shopify" at bounding box center [777, 90] width 208 height 24
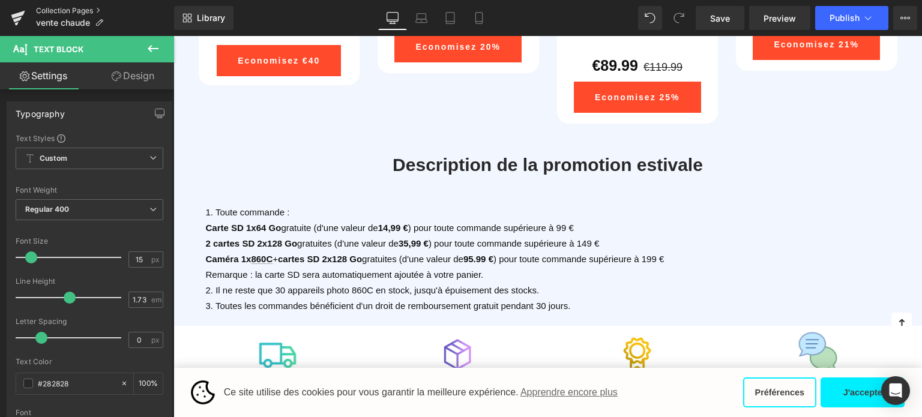
click at [70, 9] on link "Collection Pages" at bounding box center [105, 11] width 138 height 10
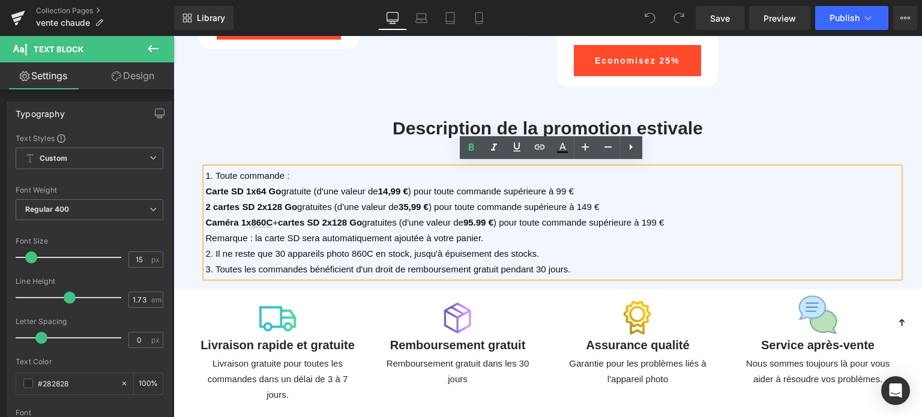
click at [214, 202] on strong "2 cartes SD 2x128 Go" at bounding box center [252, 207] width 92 height 10
click at [212, 202] on strong "2 cartes SD 2x128 Go" at bounding box center [252, 207] width 92 height 10
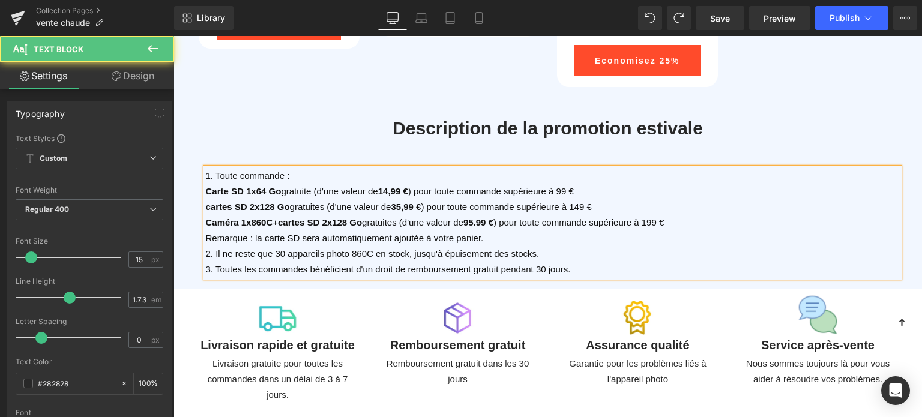
click at [208, 203] on strong "cartes SD 2x128 Go" at bounding box center [248, 207] width 84 height 10
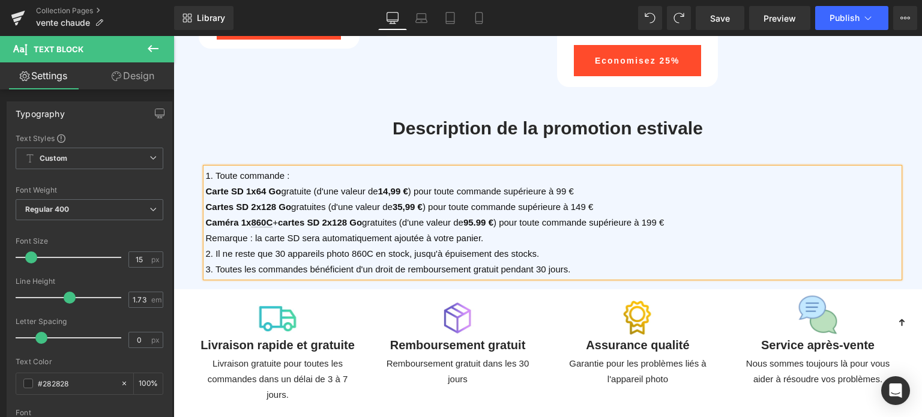
click at [283, 218] on strong "cartes SD 2x128 Go" at bounding box center [320, 222] width 84 height 10
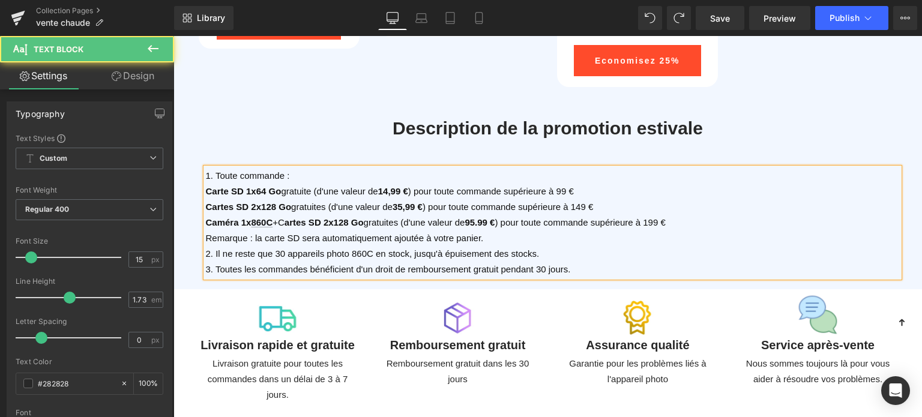
click at [281, 218] on span "Caméra 1x 860C +C artes SD 2x128 Go gratuites (d'une valeur de 95.99 € ) pour t…" at bounding box center [436, 222] width 460 height 10
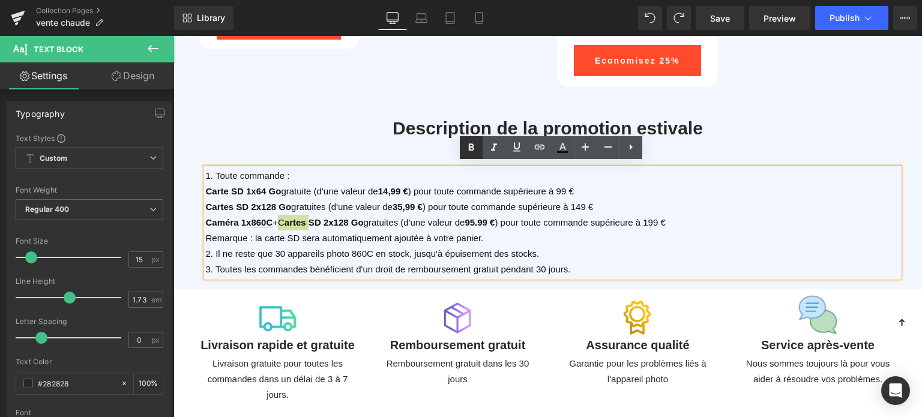
click at [473, 148] on icon at bounding box center [471, 147] width 5 height 7
click at [423, 234] on span "Remarque : la carte SD sera automatiquement ajoutée à votre panier." at bounding box center [345, 238] width 278 height 10
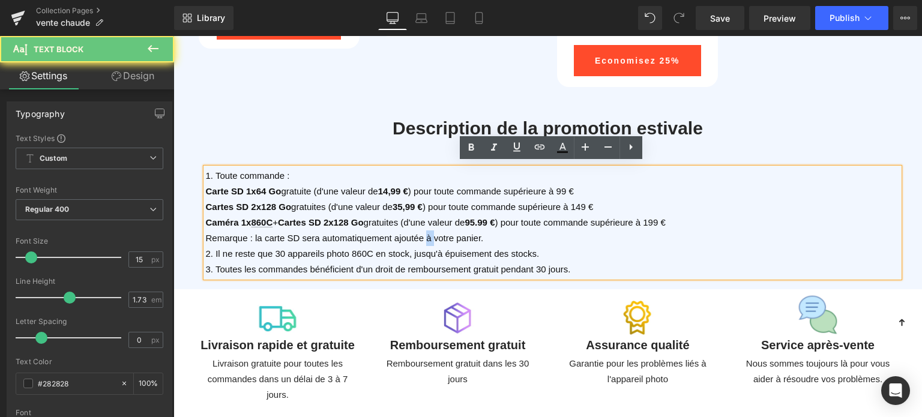
click at [423, 234] on span "Remarque : la carte SD sera automatiquement ajoutée à votre panier." at bounding box center [345, 238] width 278 height 10
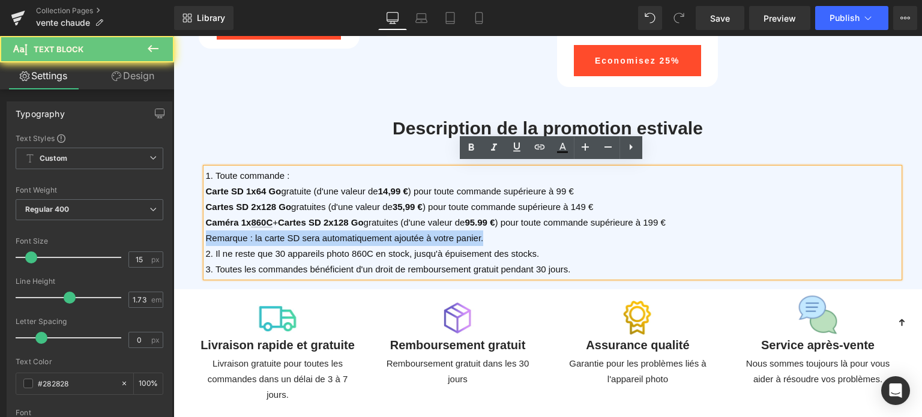
click at [423, 234] on span "Remarque : la carte SD sera automatiquement ajoutée à votre panier." at bounding box center [345, 238] width 278 height 10
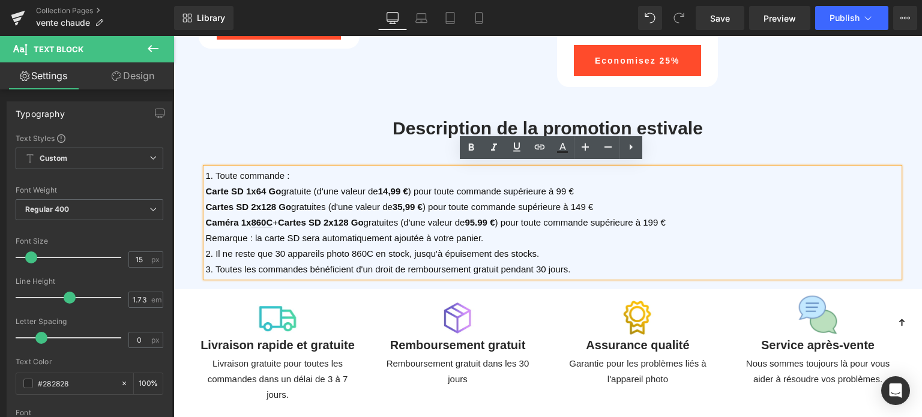
click at [545, 249] on p "2. Il ne reste que 30 appareils photo 860C en stock, jusqu'à épuisement des sto…" at bounding box center [553, 254] width 694 height 16
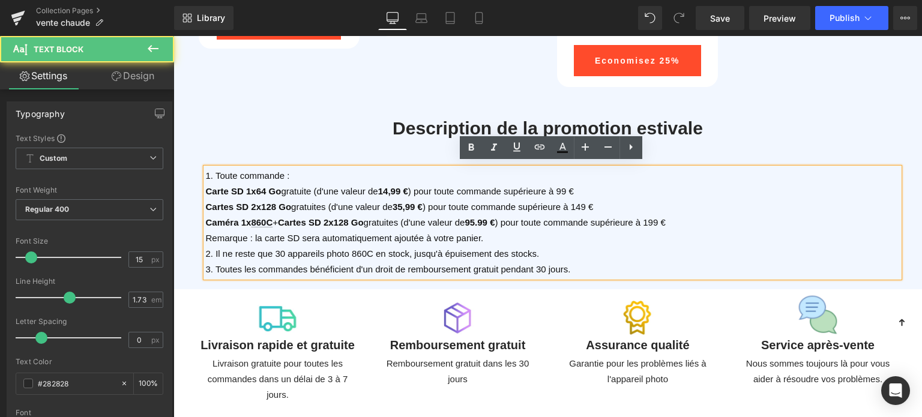
click at [528, 249] on span "2. Il ne reste que 30 appareils photo 860C en stock, jusqu'à épuisement des sto…" at bounding box center [373, 254] width 334 height 10
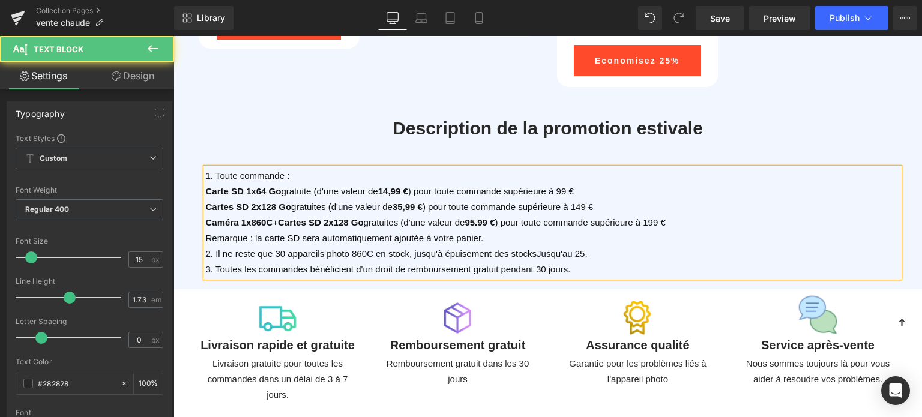
click at [528, 249] on span "2. Il ne reste que 30 appareils photo 860C en stock, jusqu'à épuisement des sto…" at bounding box center [397, 254] width 382 height 10
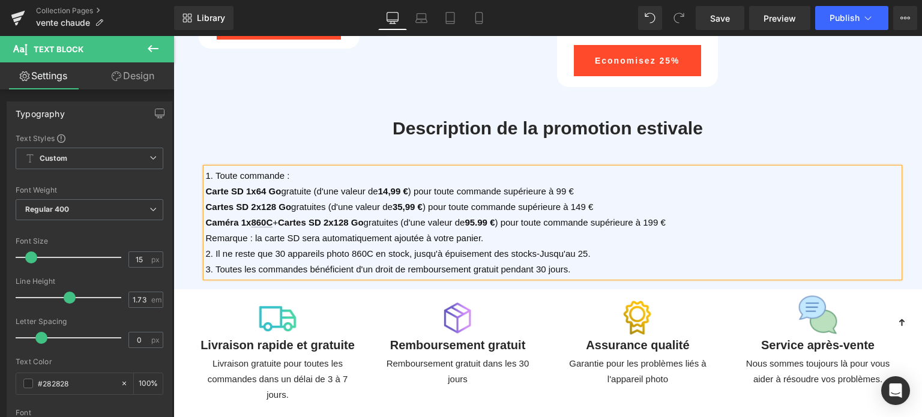
click at [536, 250] on span "2. Il ne reste que 30 appareils photo 860C en stock, jusqu'à épuisement des sto…" at bounding box center [398, 254] width 385 height 10
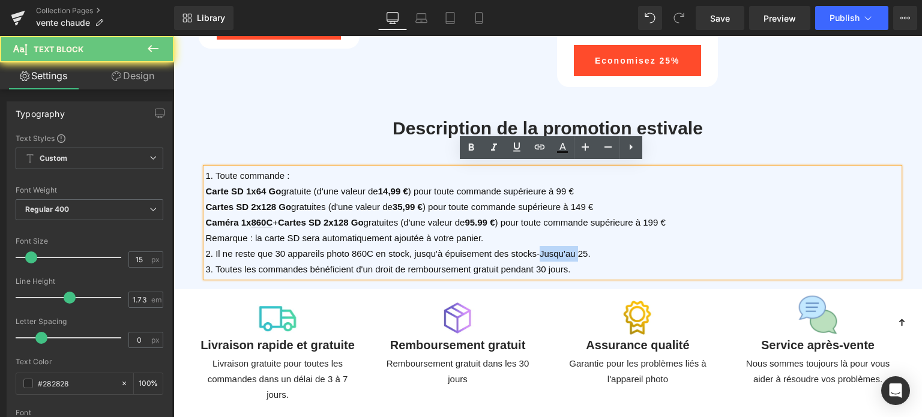
click at [536, 250] on span "2. Il ne reste que 30 appareils photo 860C en stock, jusqu'à épuisement des sto…" at bounding box center [398, 254] width 385 height 10
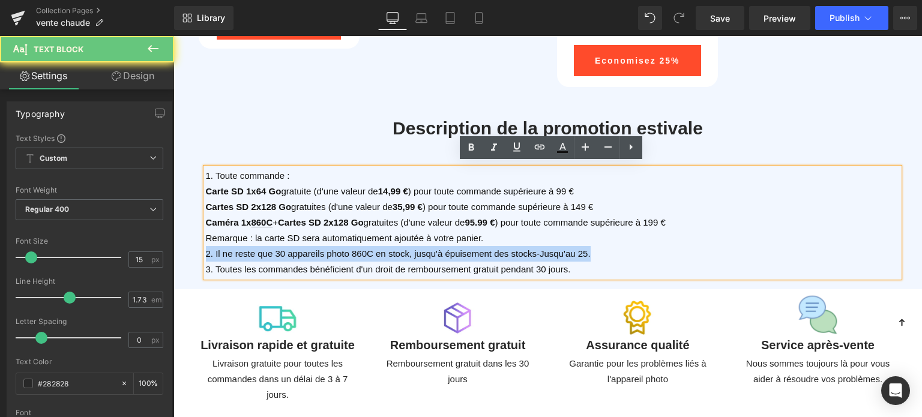
click at [536, 250] on span "2. Il ne reste que 30 appareils photo 860C en stock, jusqu'à épuisement des sto…" at bounding box center [398, 254] width 385 height 10
copy span "2. Il ne reste que 30 appareils photo 860C en stock, jusqu'à épuisement des sto…"
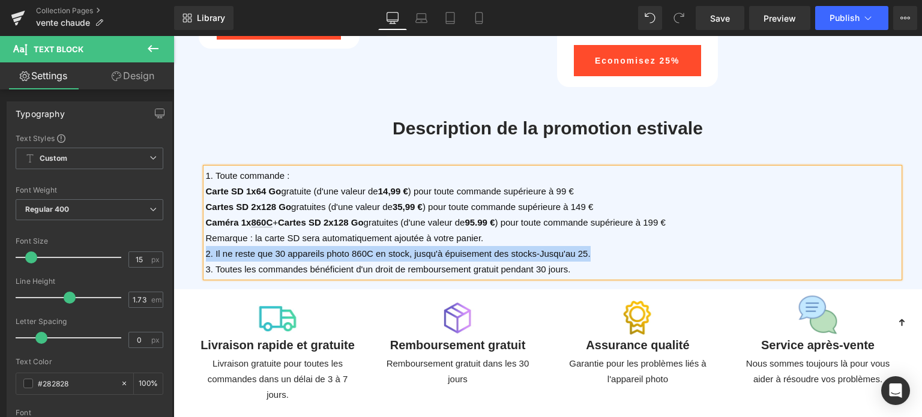
click at [608, 252] on p "2. Il ne reste que 30 appareils photo 860C en stock, jusqu'à épuisement des sto…" at bounding box center [553, 254] width 694 height 16
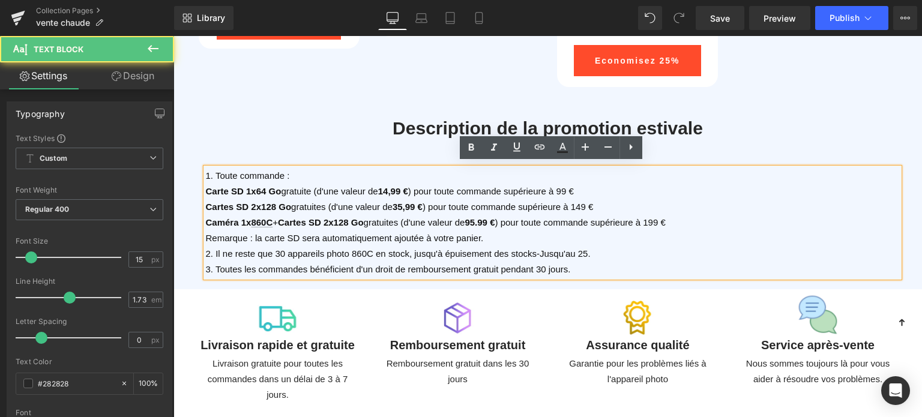
click at [580, 249] on span "2. Il ne reste que 30 appareils photo 860C en stock, jusqu'à épuisement des sto…" at bounding box center [398, 254] width 385 height 10
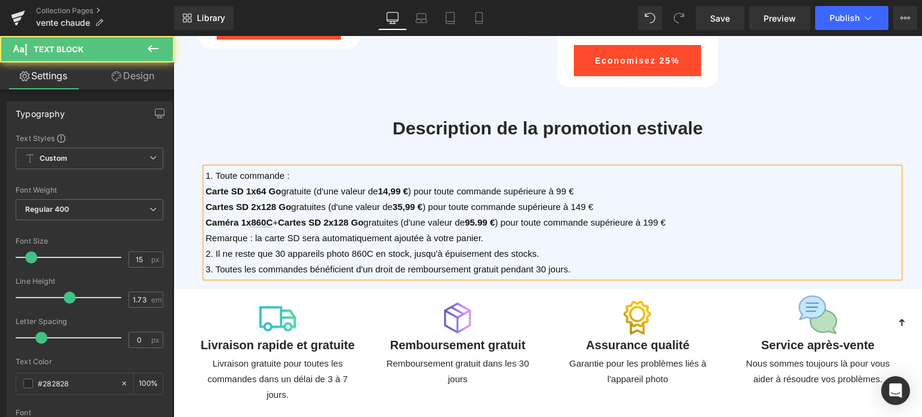
click at [671, 262] on p "3. Toutes les commandes bénéficient d'un droit de remboursement gratuit pendant…" at bounding box center [553, 270] width 694 height 16
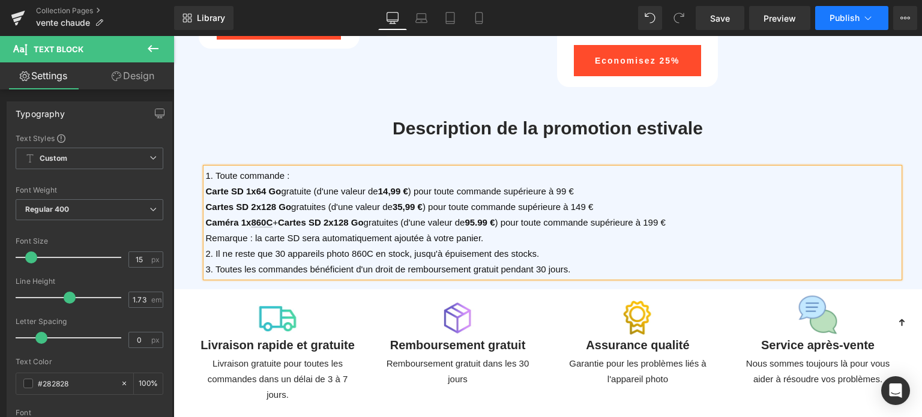
click at [858, 19] on span "Publish" at bounding box center [845, 18] width 30 height 10
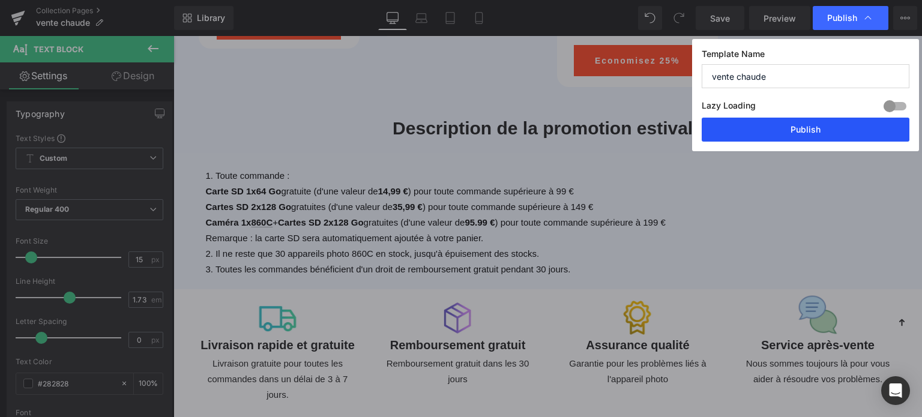
drag, startPoint x: 805, startPoint y: 133, endPoint x: 425, endPoint y: 143, distance: 379.7
click at [805, 133] on button "Publish" at bounding box center [806, 130] width 208 height 24
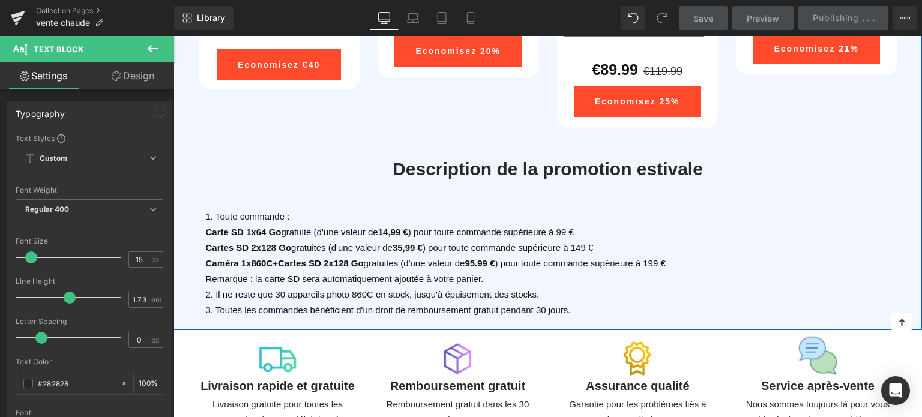
scroll to position [2301, 0]
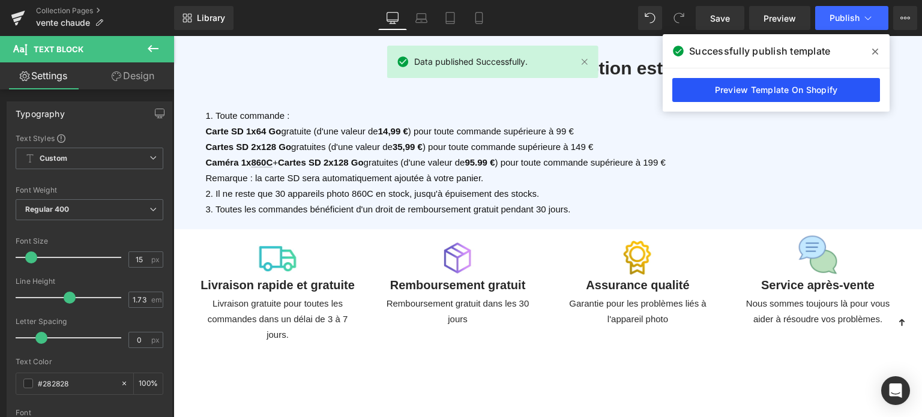
click at [739, 97] on link "Preview Template On Shopify" at bounding box center [777, 90] width 208 height 24
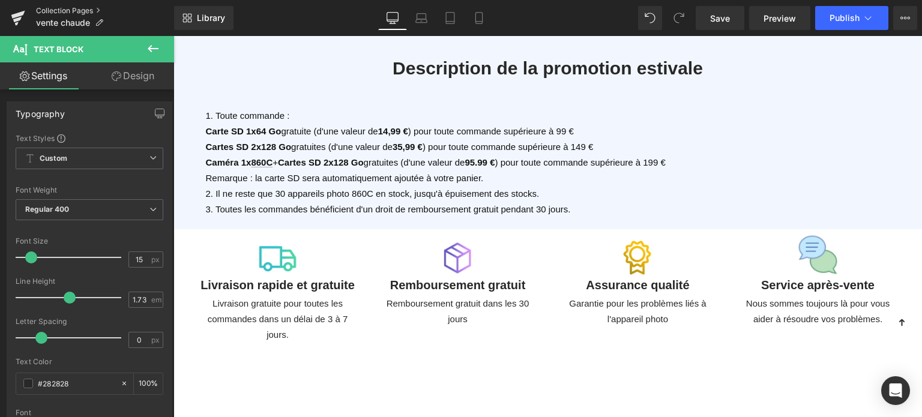
click at [75, 11] on link "Collection Pages" at bounding box center [105, 11] width 138 height 10
